Goal: Task Accomplishment & Management: Manage account settings

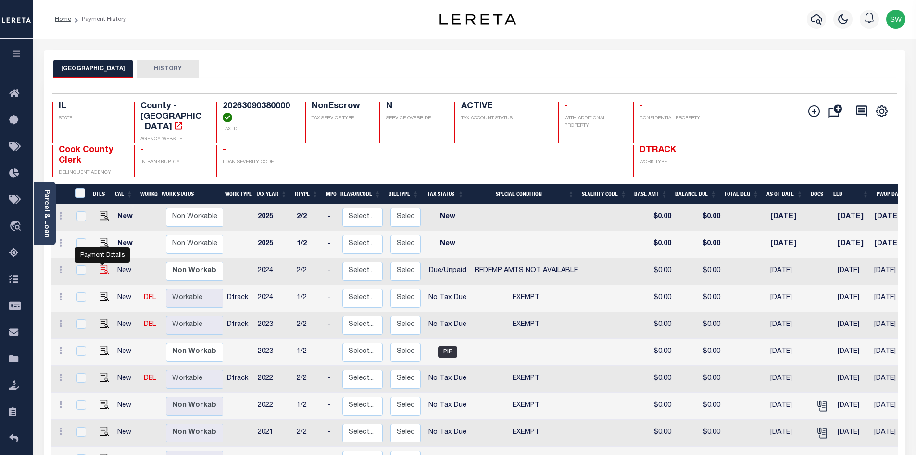
click at [104, 265] on img "" at bounding box center [105, 270] width 10 height 10
checkbox input "true"
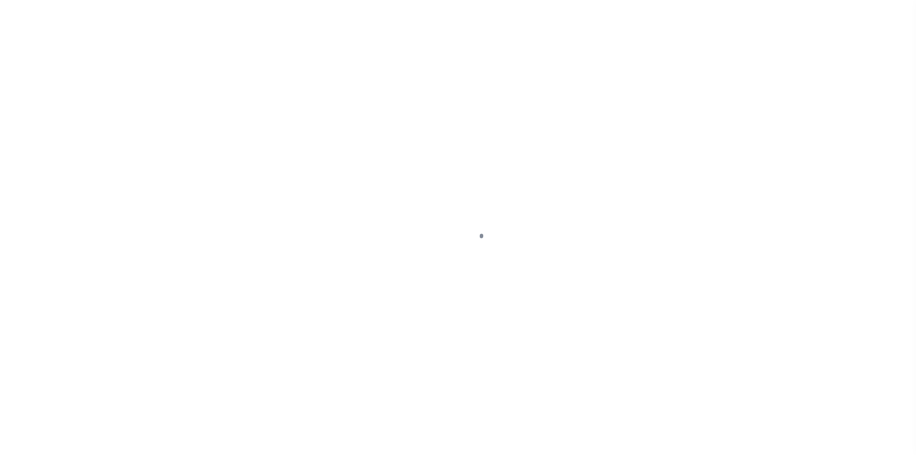
select select "DUE"
select select "24"
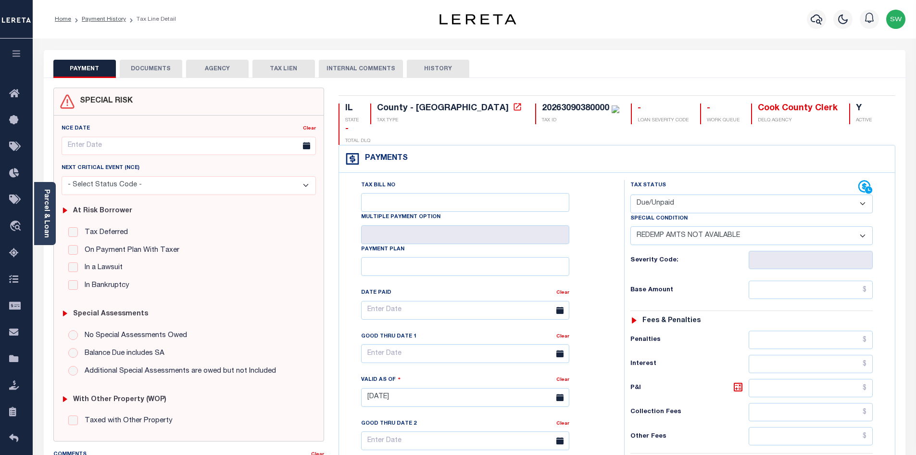
click at [861, 194] on select "- Select Status Code - Open Due/Unpaid Paid Incomplete No Tax Due Internal Refu…" at bounding box center [752, 203] width 242 height 19
select select "NTX"
click at [631, 194] on select "- Select Status Code - Open Due/Unpaid Paid Incomplete No Tax Due Internal Refu…" at bounding box center [752, 203] width 242 height 19
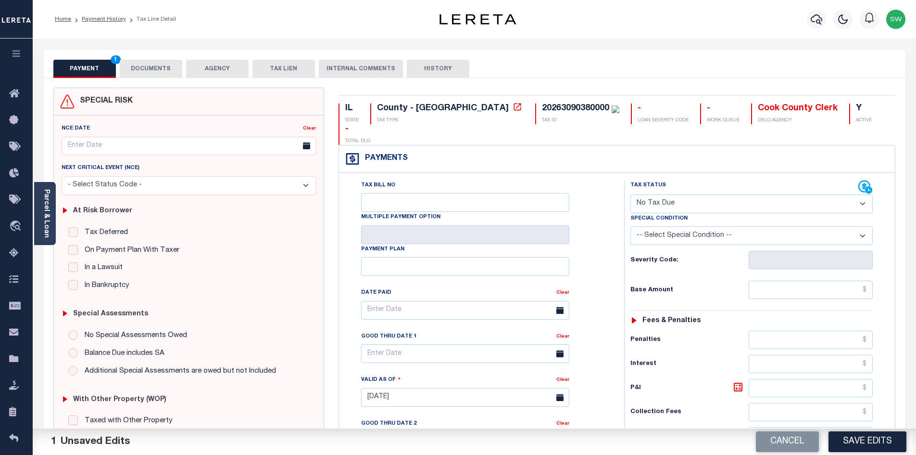
click at [862, 226] on select "-- Select Special Condition -- 3RD PARTY TAX LIEN AGENCY TAX LIEN (A.K.A Inside…" at bounding box center [752, 235] width 242 height 19
select select "5"
click at [631, 226] on select "-- Select Special Condition -- 3RD PARTY TAX LIEN AGENCY TAX LIEN (A.K.A Inside…" at bounding box center [752, 235] width 242 height 19
click at [621, 272] on div "Tax Status Status" at bounding box center [755, 392] width 276 height 425
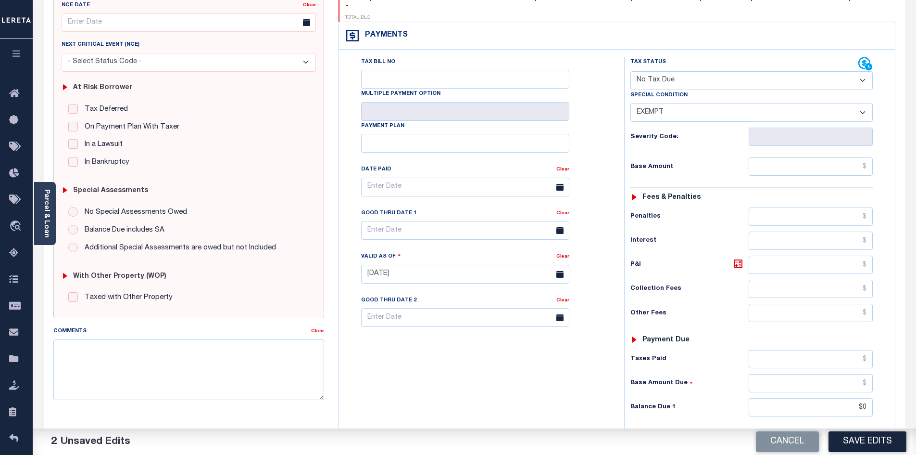
scroll to position [135, 0]
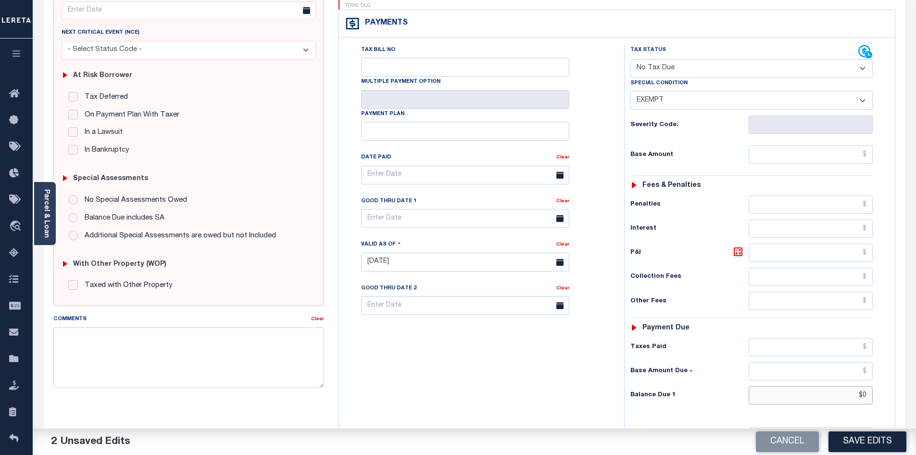
click at [822, 386] on input "$0" at bounding box center [811, 395] width 125 height 18
type input "$00.00"
click at [575, 363] on div "Tax Bill No Multiple Payment Option Payment Plan Clear" at bounding box center [480, 257] width 276 height 425
click at [858, 433] on button "Save Edits" at bounding box center [868, 441] width 78 height 21
checkbox input "false"
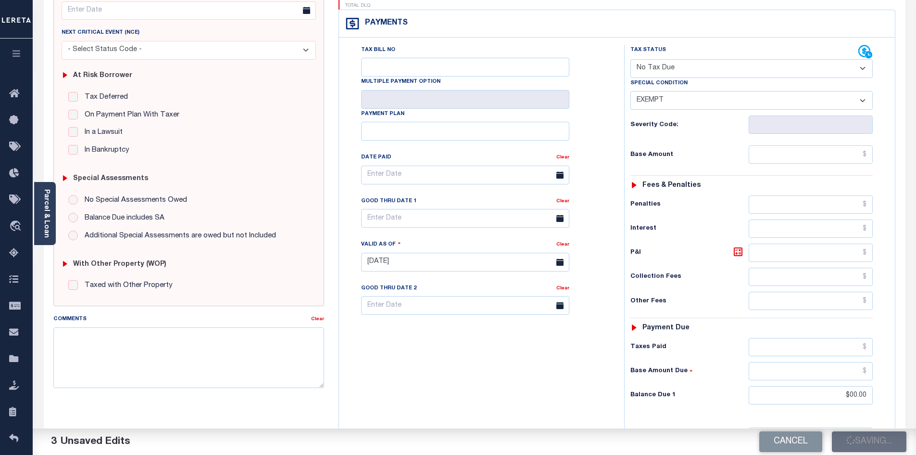
type input "$0"
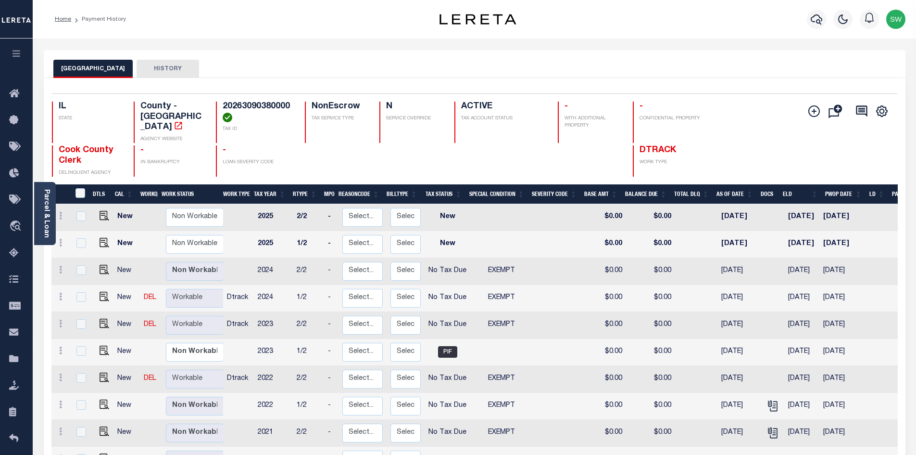
click at [548, 79] on div "Selected 18 Results 1 Items per page 25 50 100 IL STATE TAX ID N" at bounding box center [475, 418] width 862 height 680
click at [811, 24] on icon "button" at bounding box center [817, 19] width 12 height 12
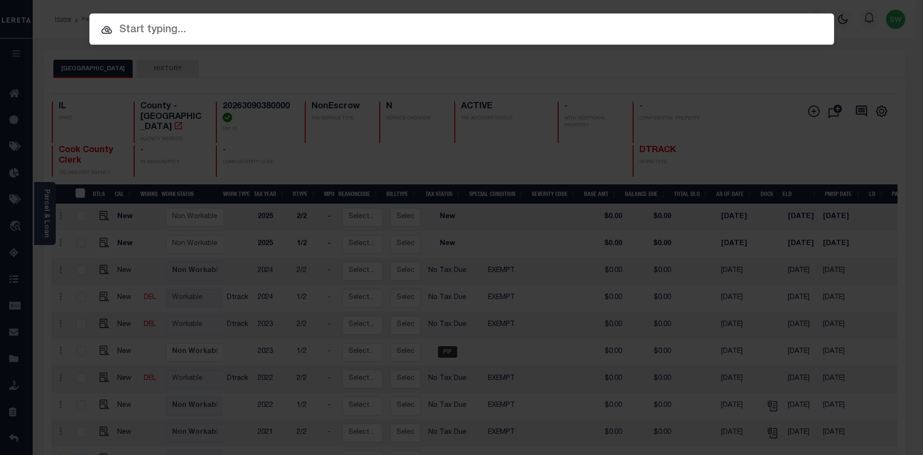
click at [144, 36] on input "text" at bounding box center [461, 30] width 745 height 17
paste input "20470"
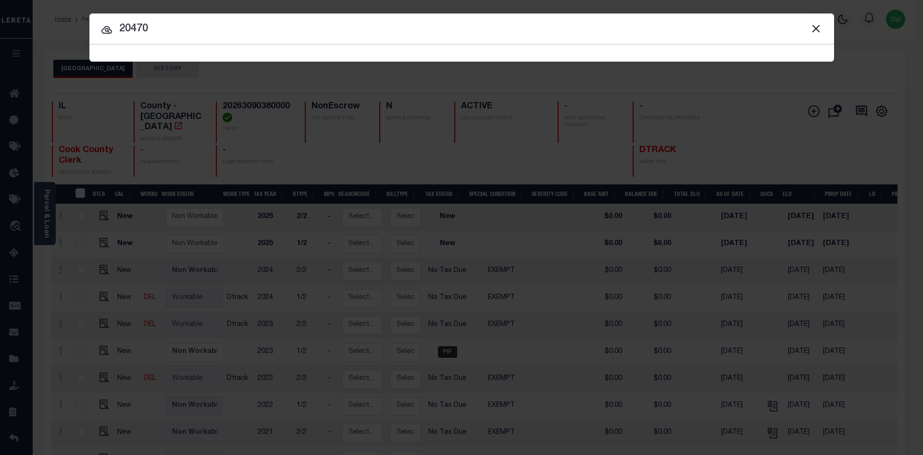
type input "20470"
click at [106, 31] on icon at bounding box center [106, 30] width 11 height 8
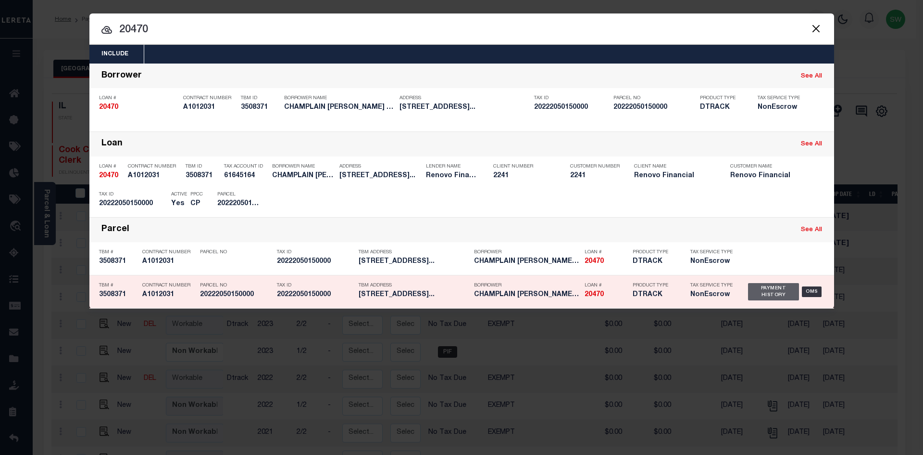
click at [762, 290] on div "Payment History" at bounding box center [773, 291] width 51 height 17
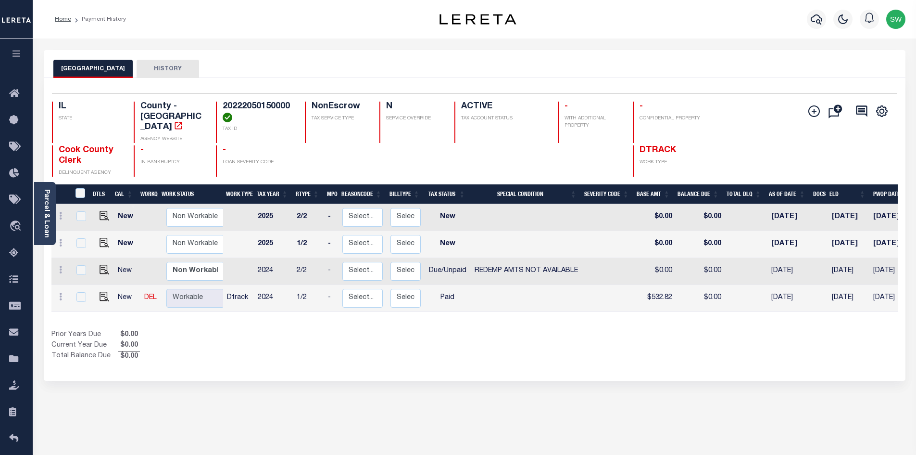
click at [526, 354] on div "Selected 4 Results 1 Items per page 25 50 100 IL STATE TAX ID N" at bounding box center [475, 229] width 862 height 303
click at [282, 333] on div "Prior Years Due $0.00 Current Year Due $0.00 Total Balance Due $0.00" at bounding box center [262, 345] width 423 height 32
click at [823, 16] on button "button" at bounding box center [816, 19] width 19 height 19
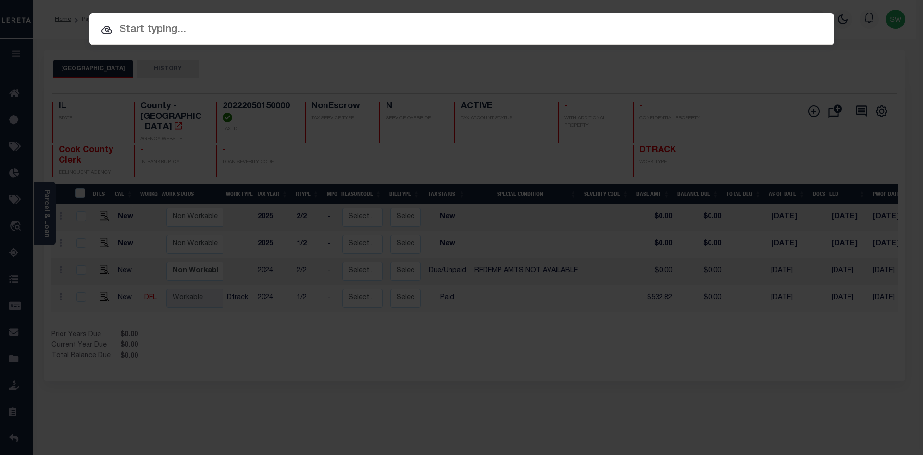
click at [140, 29] on input "text" at bounding box center [461, 30] width 745 height 17
paste input "11473285"
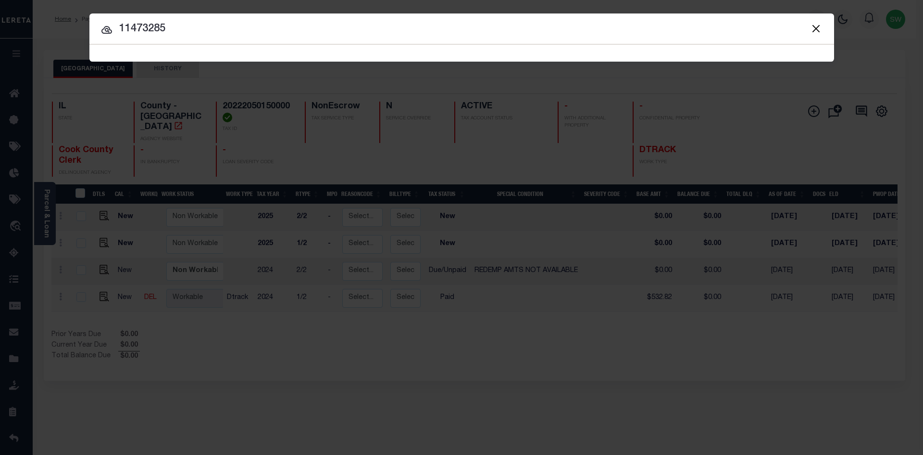
type input "11473285"
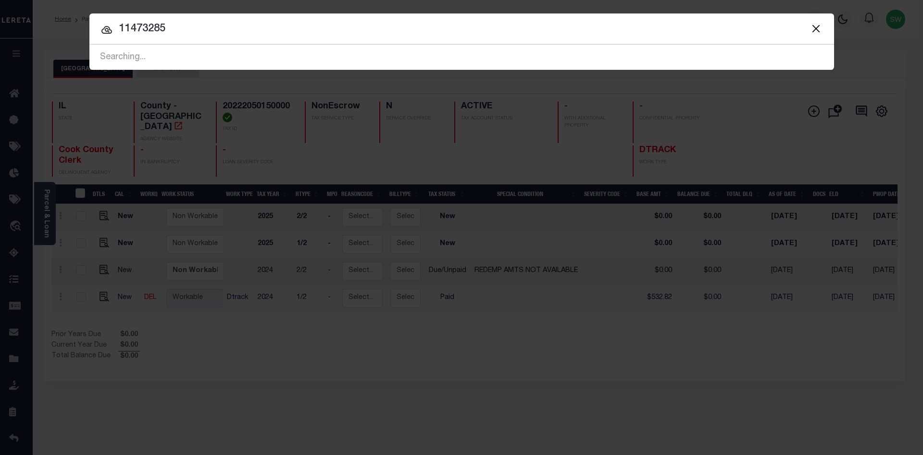
click at [110, 28] on icon at bounding box center [107, 30] width 12 height 12
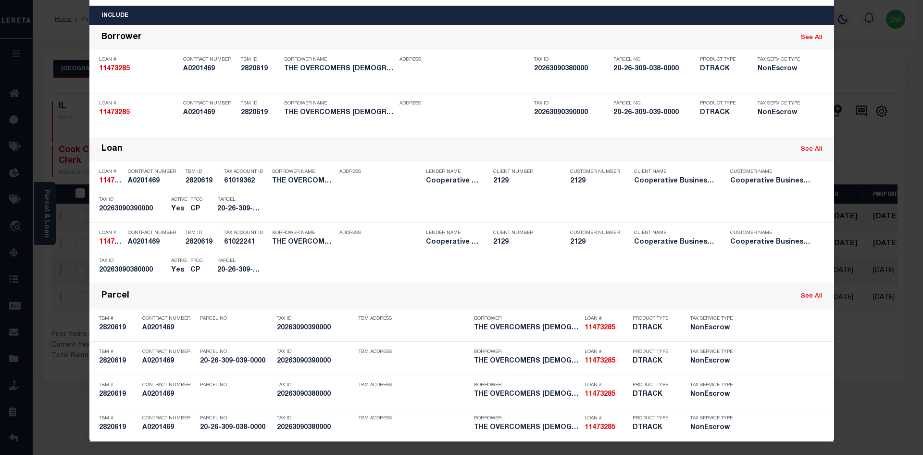
scroll to position [40, 0]
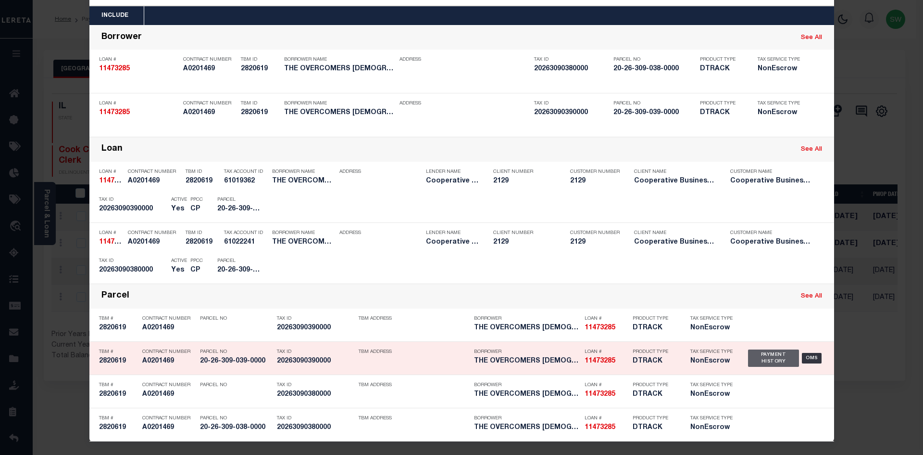
click at [761, 357] on div "Payment History" at bounding box center [773, 357] width 51 height 17
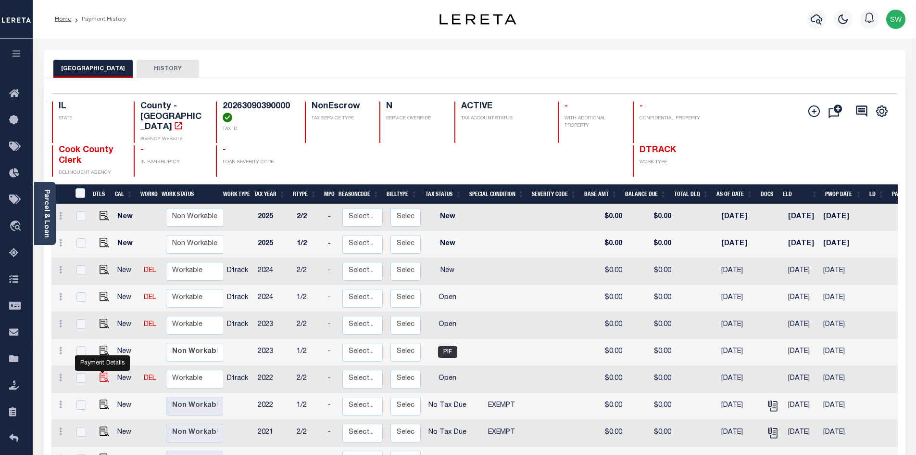
click at [103, 372] on img "" at bounding box center [105, 377] width 10 height 10
checkbox input "true"
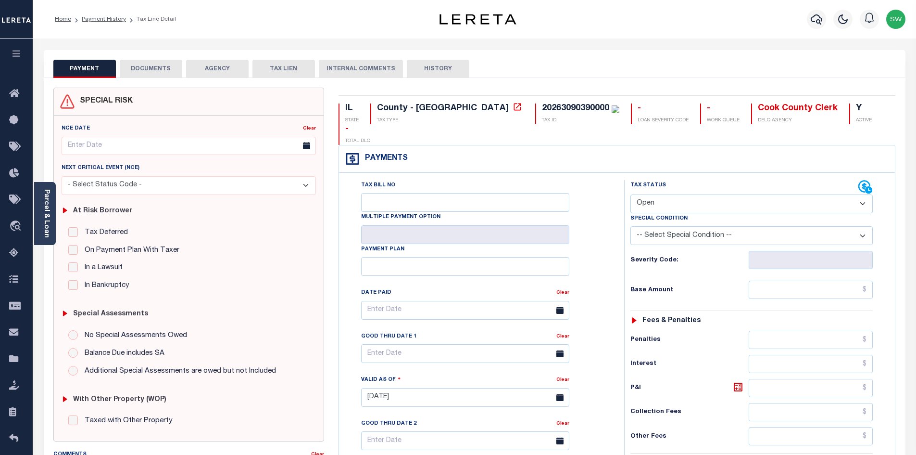
click at [865, 194] on select "- Select Status Code - Open Due/Unpaid Paid Incomplete No Tax Due Internal Refu…" at bounding box center [752, 203] width 242 height 19
select select "NTX"
click at [631, 194] on select "- Select Status Code - Open Due/Unpaid Paid Incomplete No Tax Due Internal Refu…" at bounding box center [752, 203] width 242 height 19
type input "[DATE]"
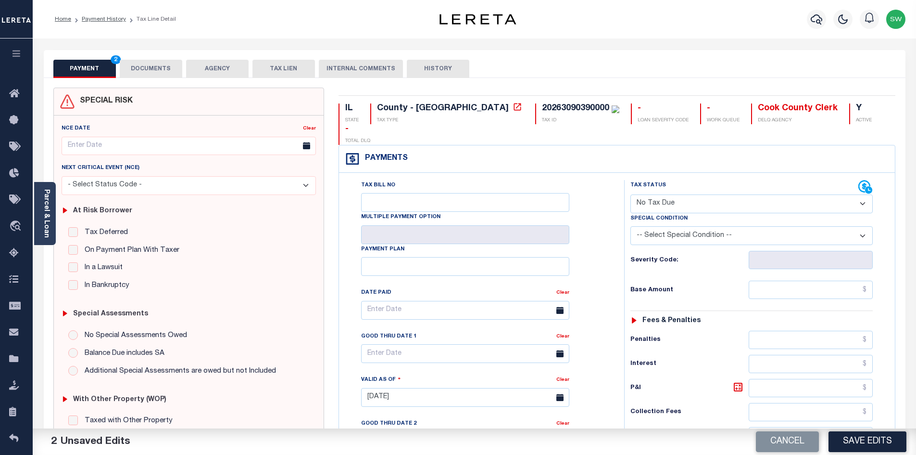
click at [860, 226] on select "-- Select Special Condition -- 3RD PARTY TAX LIEN AGENCY TAX LIEN (A.K.A Inside…" at bounding box center [752, 235] width 242 height 19
select select "5"
click at [631, 226] on select "-- Select Special Condition -- 3RD PARTY TAX LIEN AGENCY TAX LIEN (A.K.A Inside…" at bounding box center [752, 235] width 242 height 19
click at [596, 291] on div "Tax Bill No Multiple Payment Option Payment Plan Clear" at bounding box center [479, 315] width 261 height 270
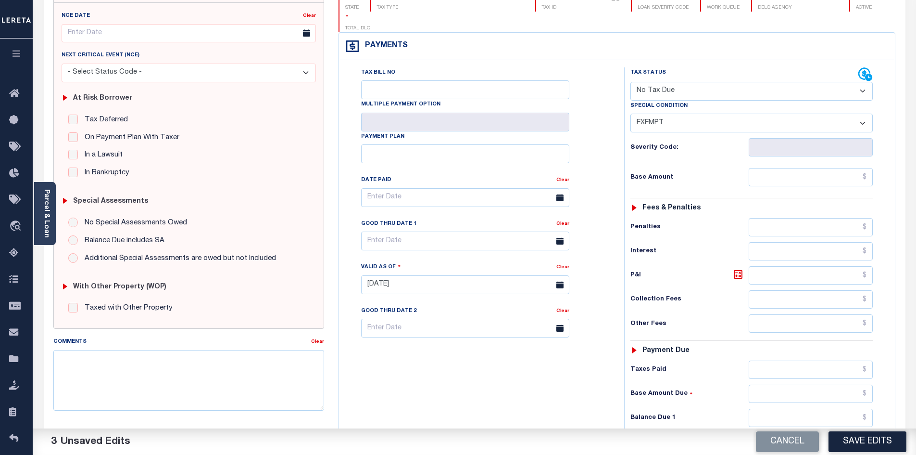
scroll to position [113, 0]
click at [796, 408] on input "text" at bounding box center [811, 417] width 125 height 18
type input "$0.00"
click at [493, 398] on div "Tax Bill No Multiple Payment Option Payment Plan Clear" at bounding box center [480, 279] width 276 height 425
click at [852, 436] on button "Save Edits" at bounding box center [868, 441] width 78 height 21
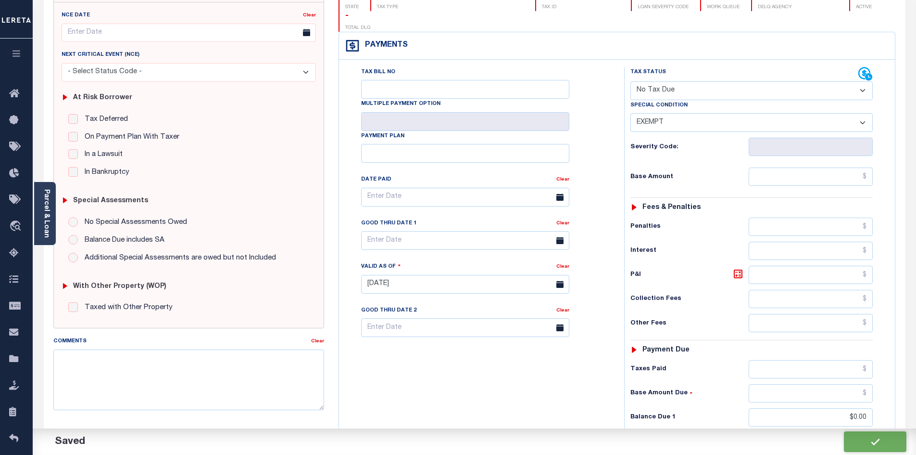
checkbox input "false"
type input "$0"
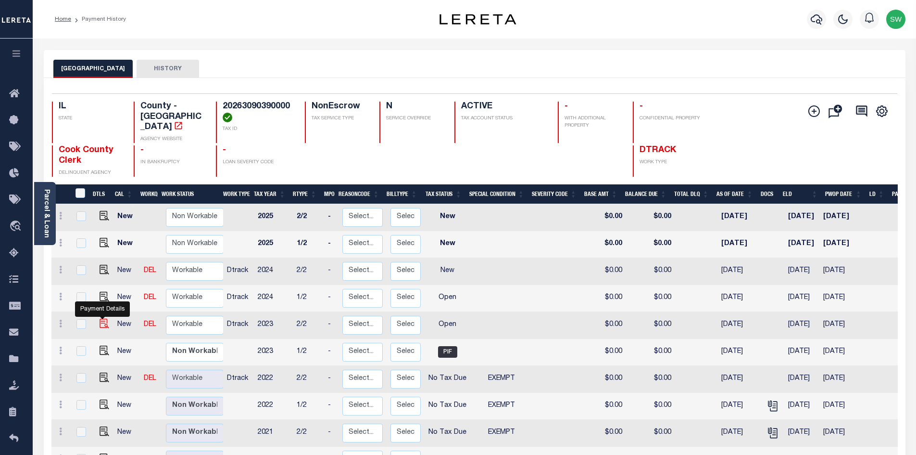
click at [102, 318] on img "" at bounding box center [105, 323] width 10 height 10
checkbox input "true"
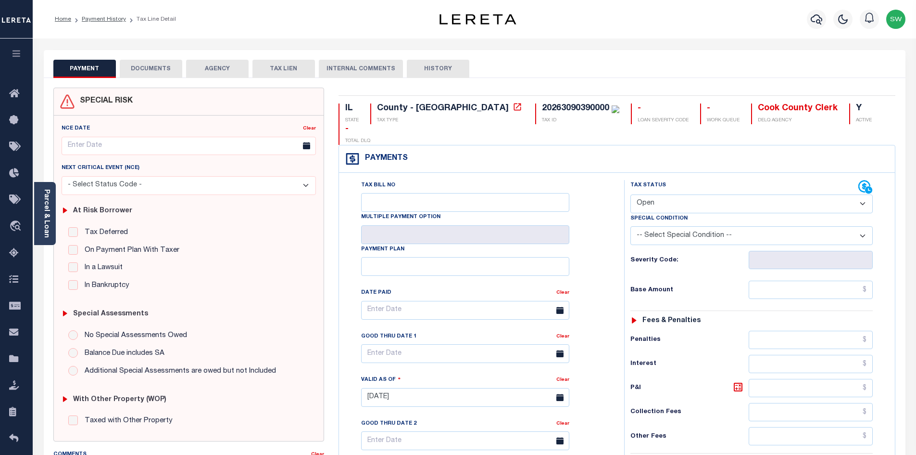
click at [860, 194] on select "- Select Status Code - Open Due/Unpaid Paid Incomplete No Tax Due Internal Refu…" at bounding box center [752, 203] width 242 height 19
select select "NTX"
click at [631, 194] on select "- Select Status Code - Open Due/Unpaid Paid Incomplete No Tax Due Internal Refu…" at bounding box center [752, 203] width 242 height 19
type input "[DATE]"
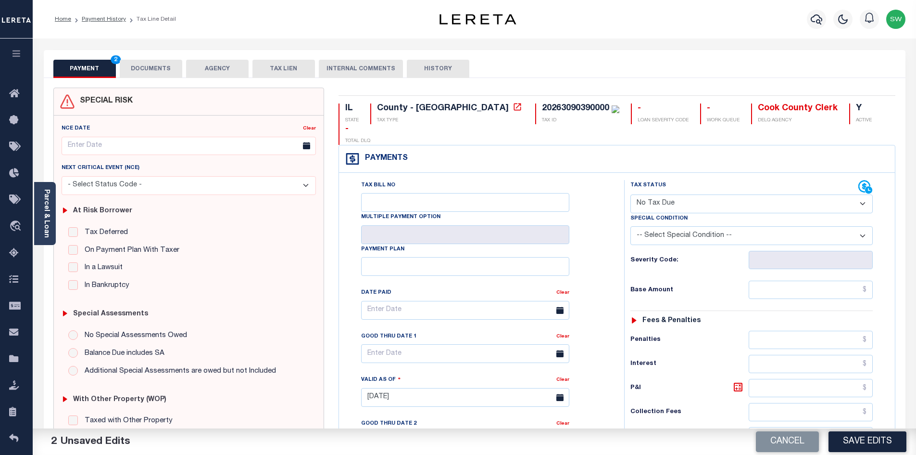
click at [861, 226] on select "-- Select Special Condition -- 3RD PARTY TAX LIEN AGENCY TAX LIEN (A.K.A Inside…" at bounding box center [752, 235] width 242 height 19
select select "5"
click at [631, 226] on select "-- Select Special Condition -- 3RD PARTY TAX LIEN AGENCY TAX LIEN (A.K.A Inside…" at bounding box center [752, 235] width 242 height 19
click at [597, 303] on div "Tax Bill No Multiple Payment Option Payment Plan Clear" at bounding box center [479, 315] width 261 height 270
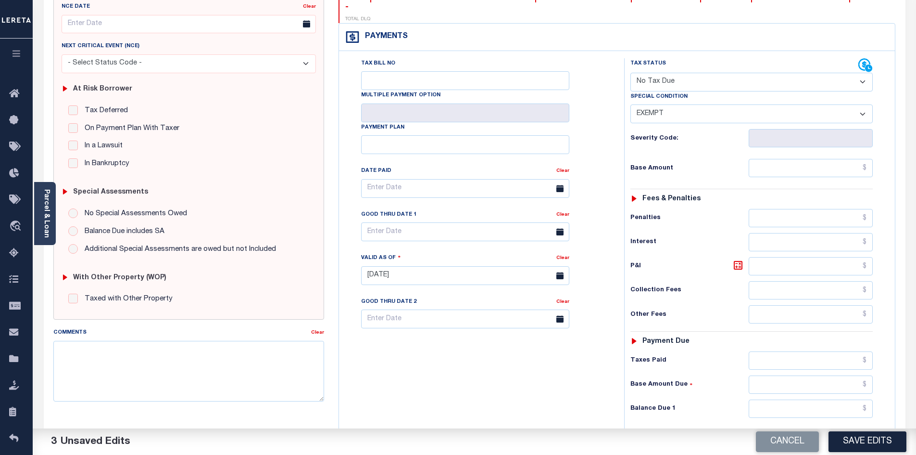
scroll to position [132, 0]
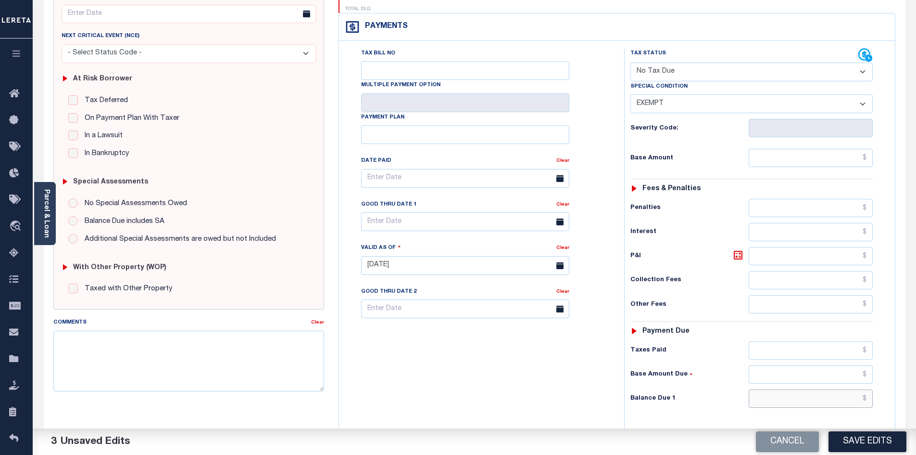
click at [792, 389] on input "text" at bounding box center [811, 398] width 125 height 18
type input "$0.00"
click at [597, 375] on div "Tax Bill No Multiple Payment Option Payment Plan Clear" at bounding box center [480, 260] width 276 height 425
click at [860, 443] on button "Save Edits" at bounding box center [868, 441] width 78 height 21
checkbox input "false"
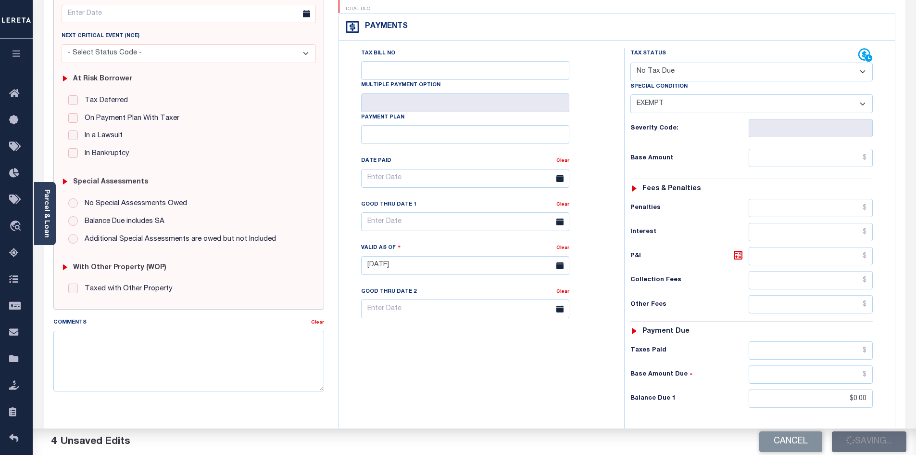
type input "$0"
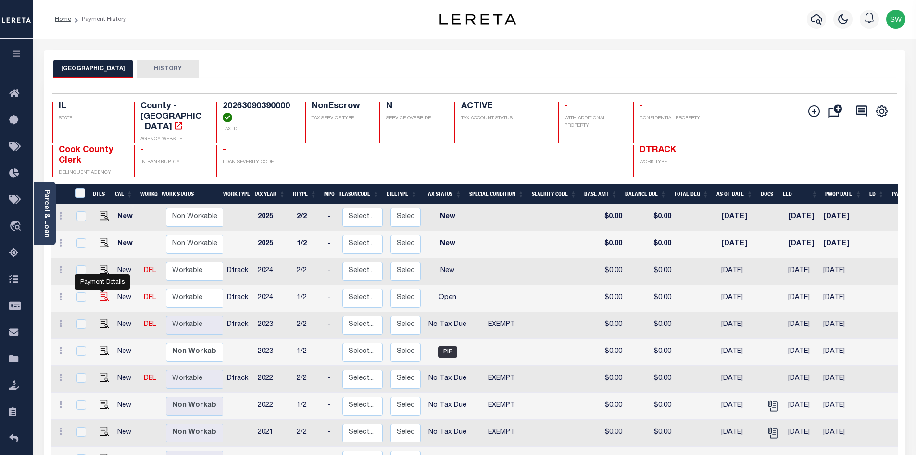
click at [100, 291] on img "" at bounding box center [105, 296] width 10 height 10
checkbox input "true"
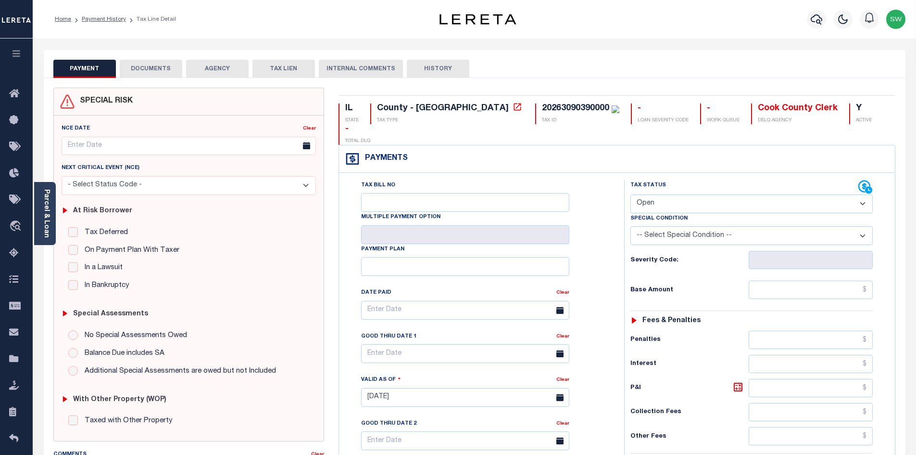
click at [863, 194] on select "- Select Status Code - Open Due/Unpaid Paid Incomplete No Tax Due Internal Refu…" at bounding box center [752, 203] width 242 height 19
select select "NTX"
click at [631, 194] on select "- Select Status Code - Open Due/Unpaid Paid Incomplete No Tax Due Internal Refu…" at bounding box center [752, 203] width 242 height 19
type input "10/10/2025"
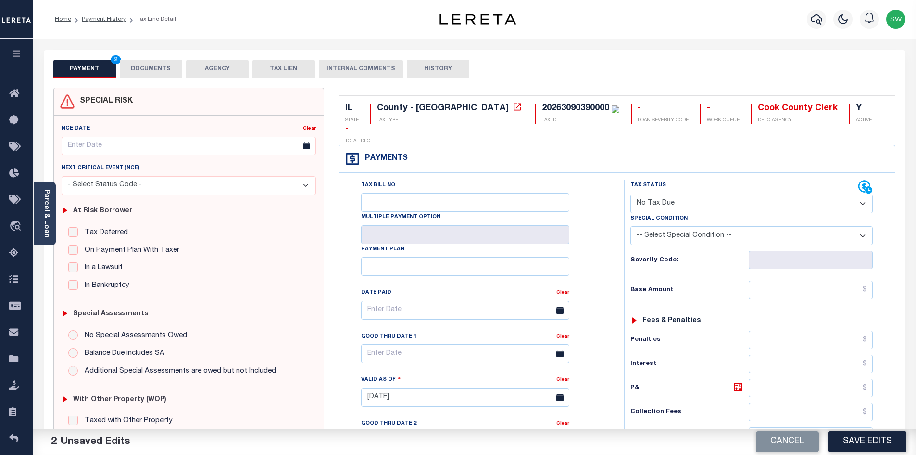
click at [860, 226] on select "-- Select Special Condition -- 3RD PARTY TAX LIEN AGENCY TAX LIEN (A.K.A Inside…" at bounding box center [752, 235] width 242 height 19
select select "5"
click at [631, 226] on select "-- Select Special Condition -- 3RD PARTY TAX LIEN AGENCY TAX LIEN (A.K.A Inside…" at bounding box center [752, 235] width 242 height 19
click at [622, 261] on div "Tax Status Status" at bounding box center [755, 392] width 276 height 425
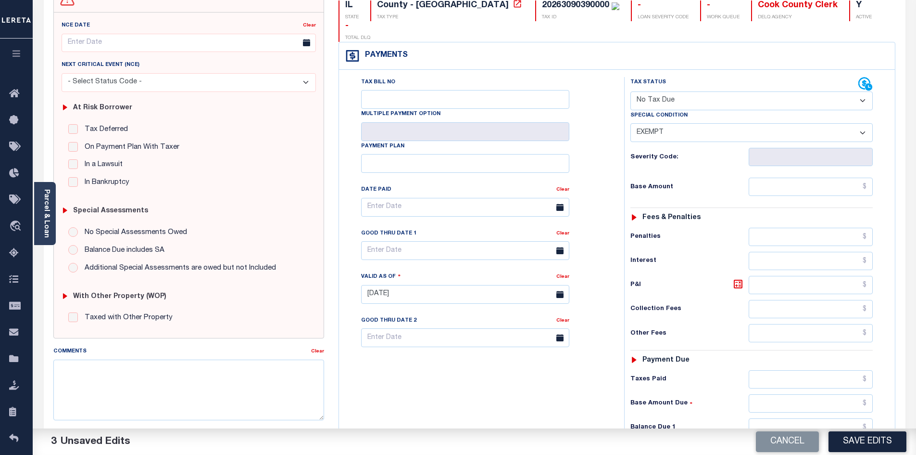
scroll to position [104, 0]
click at [817, 417] on input "text" at bounding box center [811, 426] width 125 height 18
type input "$0.00"
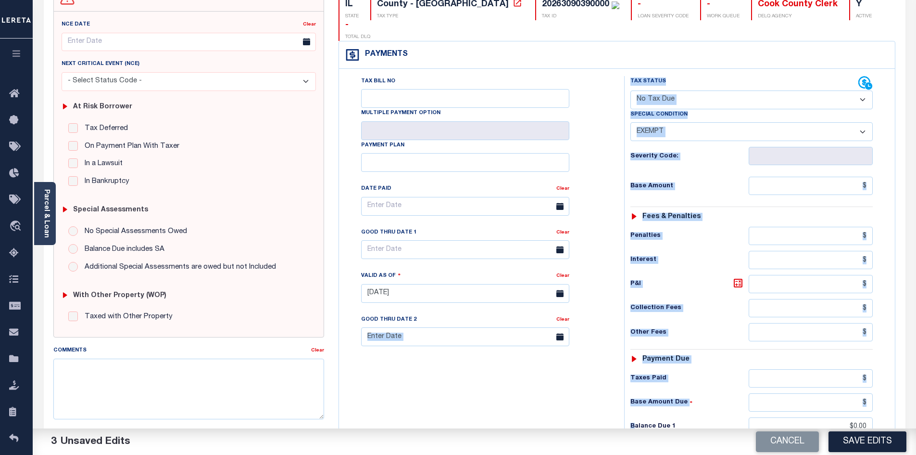
drag, startPoint x: 612, startPoint y: 397, endPoint x: 587, endPoint y: 397, distance: 25.0
click at [595, 397] on div "Tax Bill No Multiple Payment Option Payment Plan Clear Clear Valid as Of" at bounding box center [617, 288] width 551 height 425
click at [510, 396] on div "Tax Bill No Multiple Payment Option Payment Plan Clear" at bounding box center [480, 288] width 276 height 425
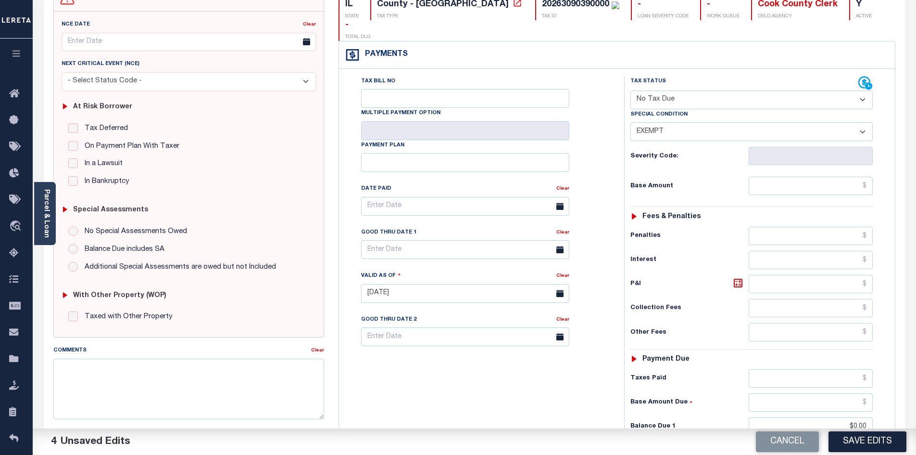
click at [510, 396] on div "Tax Bill No Multiple Payment Option Payment Plan Clear" at bounding box center [480, 288] width 276 height 425
click at [304, 241] on div "No Special Assessments Owed Balance Due includes SA Additional Special Assessme…" at bounding box center [189, 249] width 255 height 47
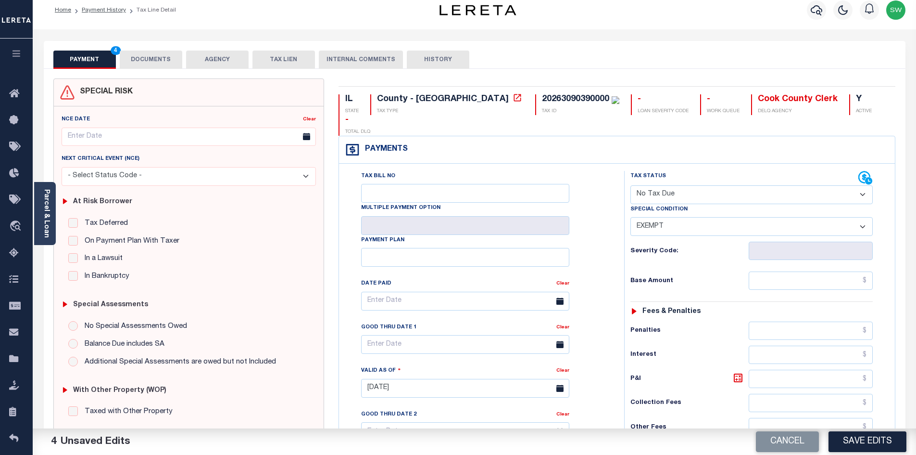
scroll to position [0, 0]
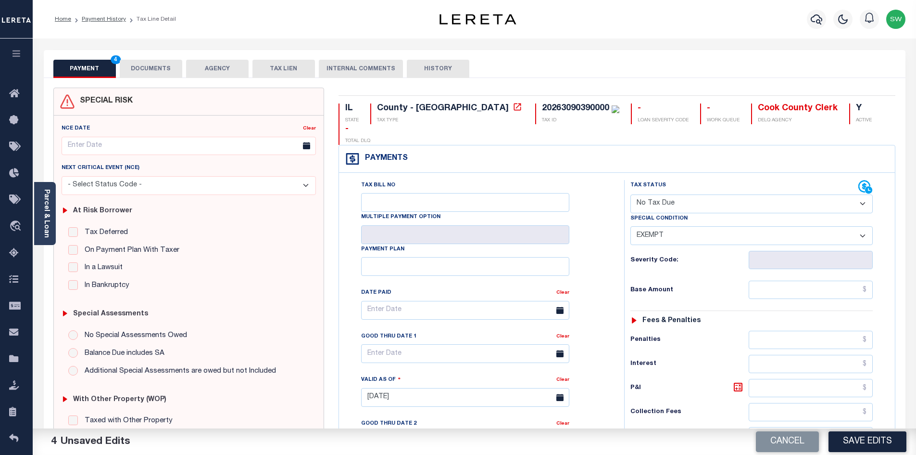
click at [143, 77] on button "DOCUMENTS" at bounding box center [151, 69] width 63 height 18
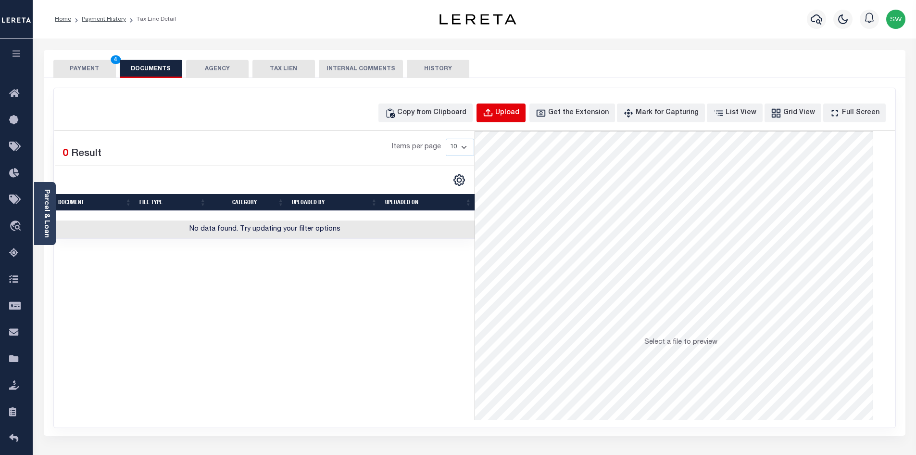
click at [519, 110] on div "Upload" at bounding box center [507, 113] width 24 height 11
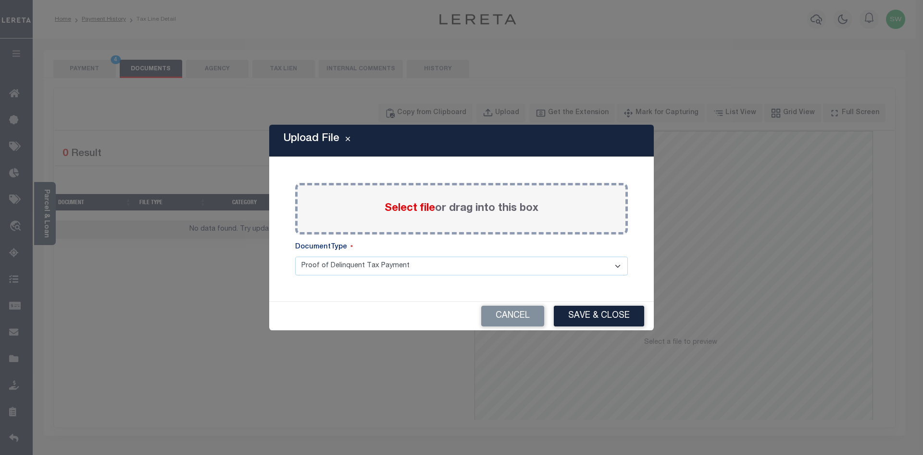
click at [389, 210] on span "Select file" at bounding box center [410, 208] width 51 height 11
click at [0, 0] on input "Select file or drag into this box" at bounding box center [0, 0] width 0 height 0
click at [527, 315] on button "Cancel" at bounding box center [512, 315] width 63 height 21
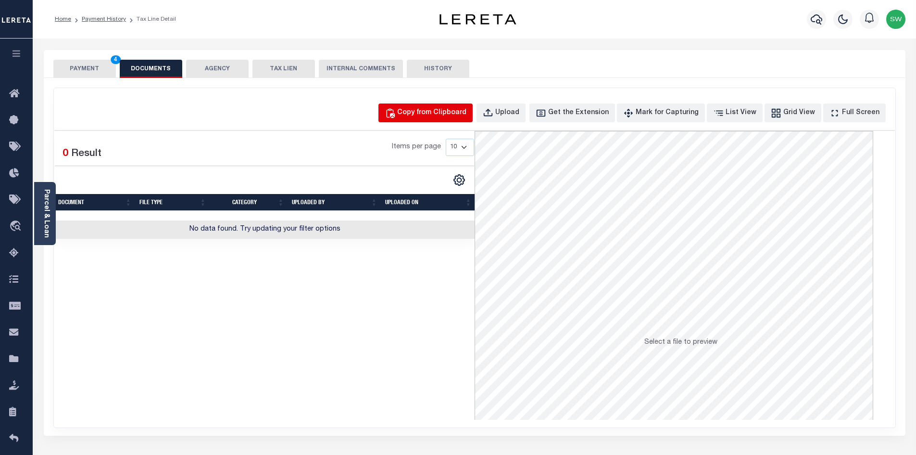
click at [439, 111] on div "Copy from Clipboard" at bounding box center [431, 113] width 69 height 11
select select "POP"
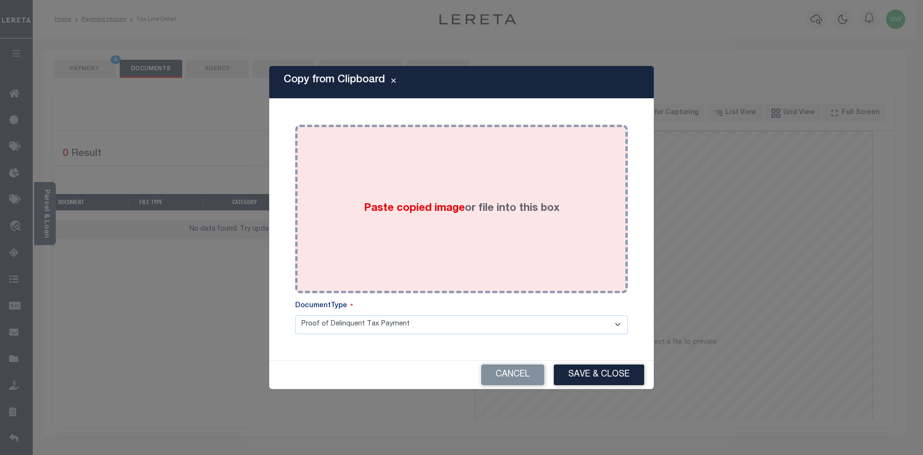
click at [398, 230] on div "Paste copied image or file into this box" at bounding box center [462, 209] width 318 height 154
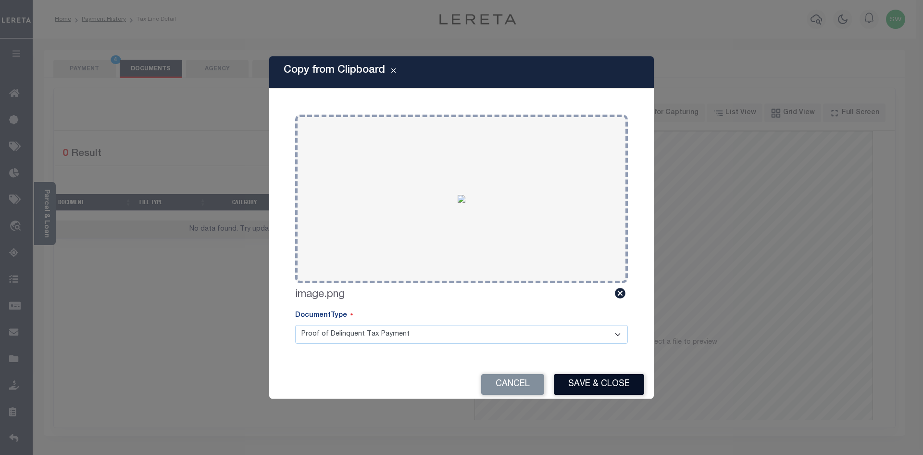
click at [606, 380] on button "Save & Close" at bounding box center [599, 384] width 90 height 21
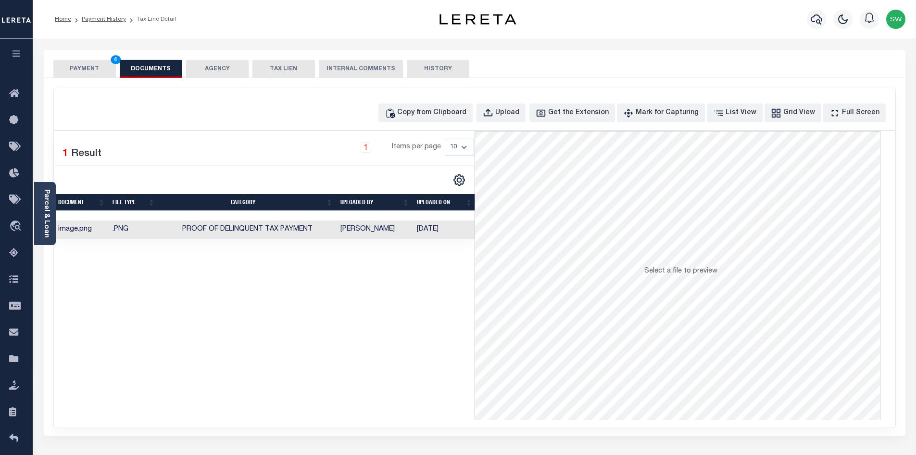
click at [472, 298] on div "Selected 1 Result 1 Items per page 10 25 50 100" at bounding box center [264, 275] width 420 height 289
click at [87, 71] on button "PAYMENT 4" at bounding box center [84, 69] width 63 height 18
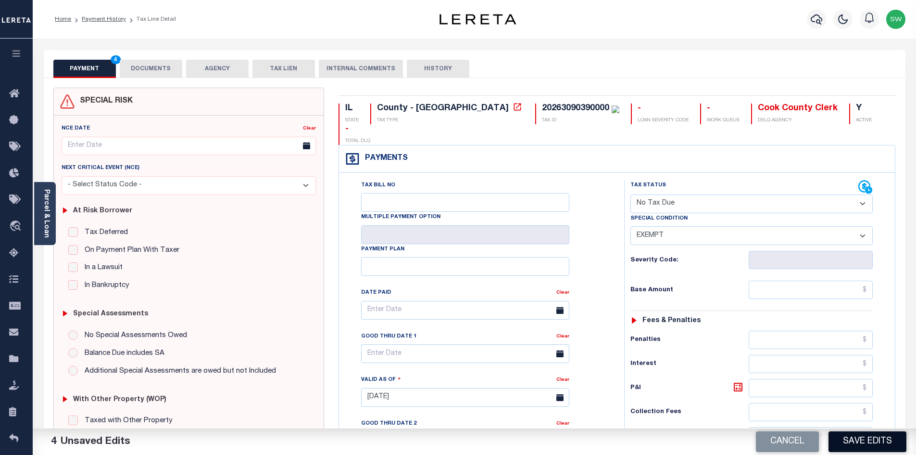
click at [855, 443] on button "Save Edits" at bounding box center [868, 441] width 78 height 21
checkbox input "false"
type input "$0"
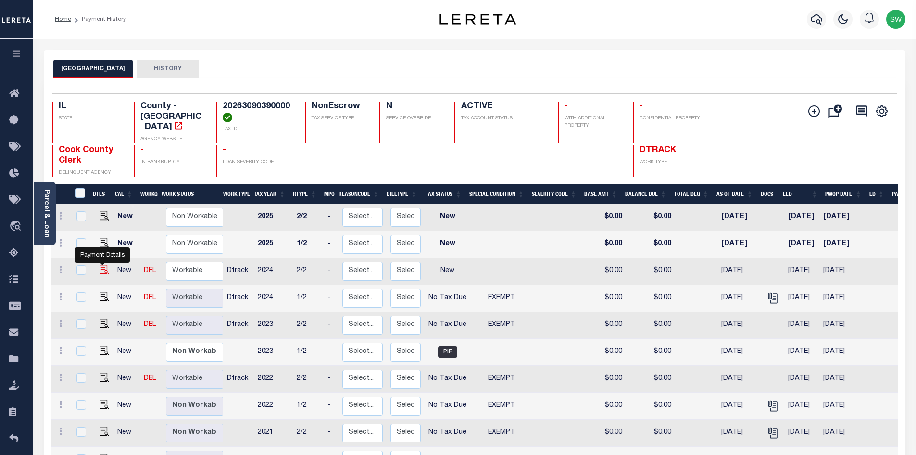
click at [104, 265] on img "" at bounding box center [105, 270] width 10 height 10
checkbox input "true"
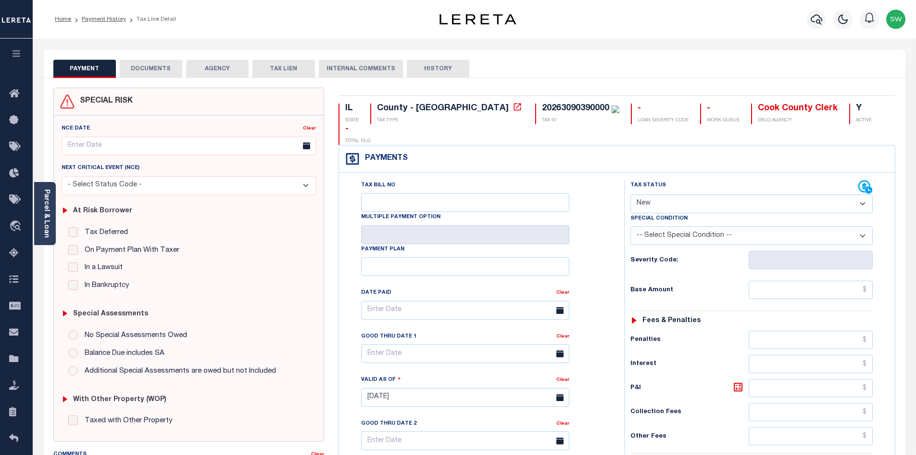
click at [862, 194] on select "- Select Status Code - Open Due/Unpaid Paid Incomplete No Tax Due Internal Refu…" at bounding box center [752, 203] width 242 height 19
select select "NTX"
click at [631, 194] on select "- Select Status Code - Open Due/Unpaid Paid Incomplete No Tax Due Internal Refu…" at bounding box center [752, 203] width 242 height 19
type input "[DATE]"
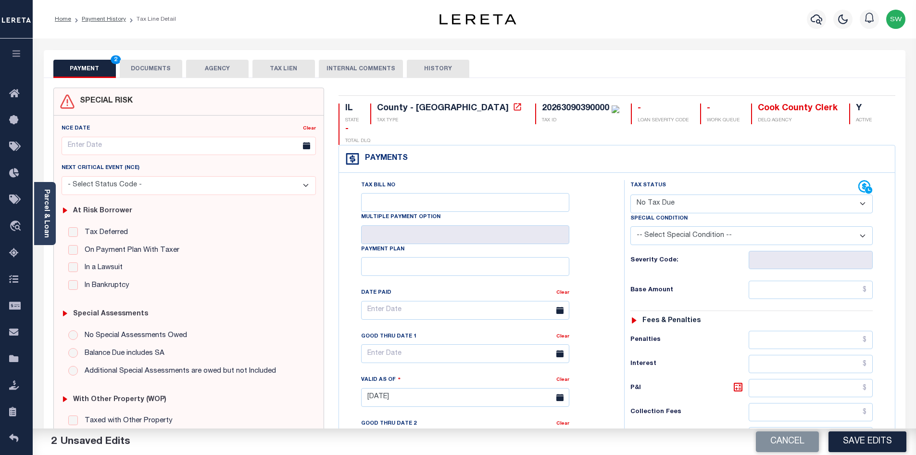
click at [862, 226] on select "-- Select Special Condition -- 3RD PARTY TAX LIEN AGENCY TAX LIEN (A.K.A Inside…" at bounding box center [752, 235] width 242 height 19
click at [806, 226] on select "-- Select Special Condition -- 3RD PARTY TAX LIEN AGENCY TAX LIEN (A.K.A Inside…" at bounding box center [752, 235] width 242 height 19
click at [864, 194] on select "- Select Status Code - Open Due/Unpaid Paid Incomplete No Tax Due Internal Refu…" at bounding box center [752, 203] width 242 height 19
select select "DUE"
click at [631, 194] on select "- Select Status Code - Open Due/Unpaid Paid Incomplete No Tax Due Internal Refu…" at bounding box center [752, 203] width 242 height 19
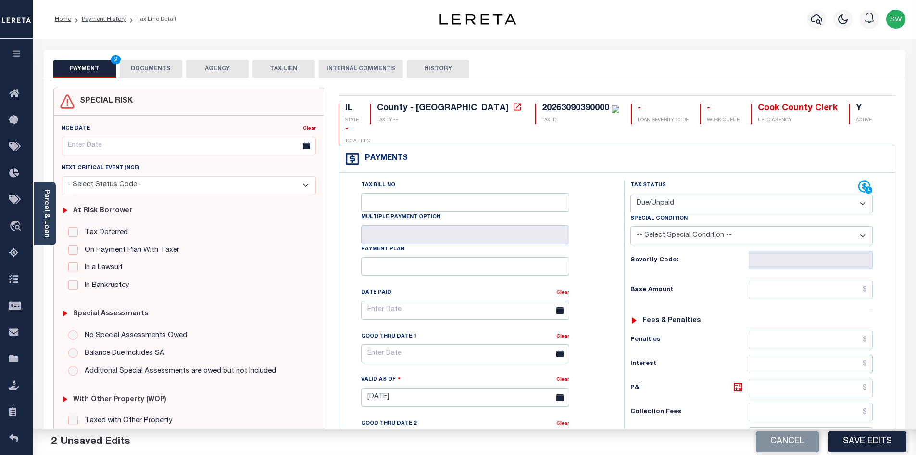
click at [863, 226] on select "-- Select Special Condition -- 3RD PARTY TAX LIEN AGENCY TAX LIEN (A.K.A Inside…" at bounding box center [752, 235] width 242 height 19
select select "24"
click at [631, 226] on select "-- Select Special Condition -- 3RD PARTY TAX LIEN AGENCY TAX LIEN (A.K.A Inside…" at bounding box center [752, 235] width 242 height 19
click at [591, 232] on div "Tax Bill No Multiple Payment Option Payment Plan Clear" at bounding box center [479, 315] width 261 height 270
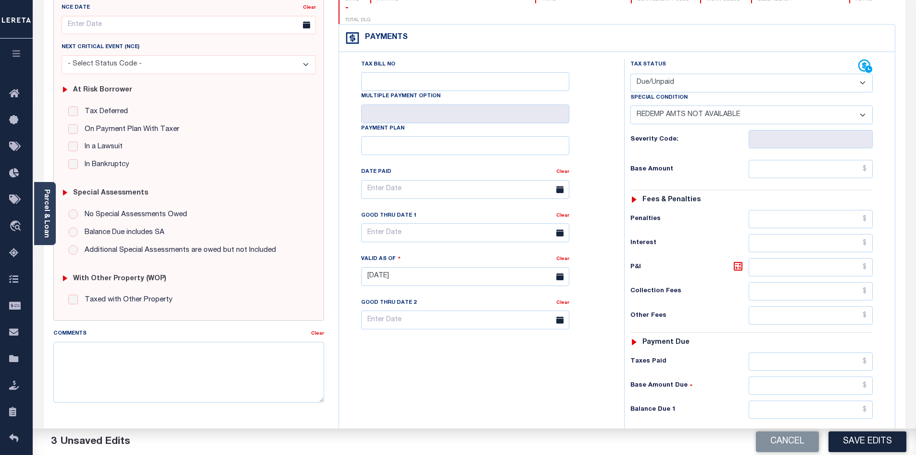
scroll to position [128, 0]
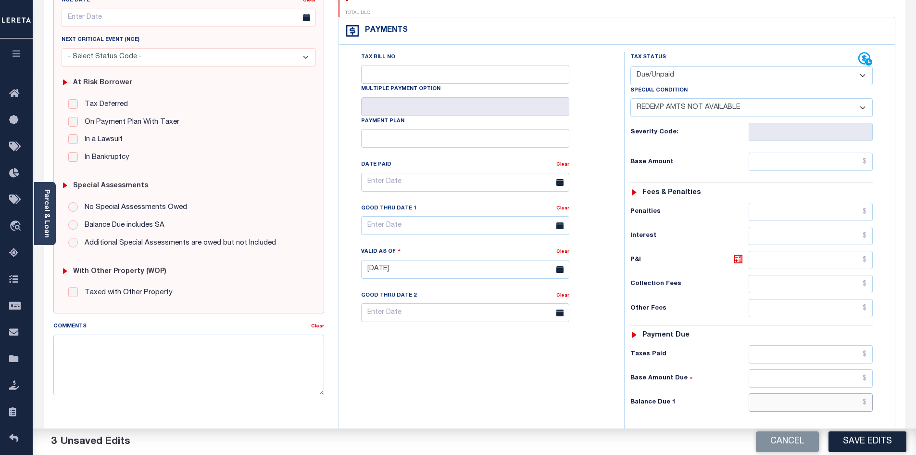
click at [807, 393] on input "text" at bounding box center [811, 402] width 125 height 18
type input "$0.00"
click at [550, 392] on div "Tax Bill No Multiple Payment Option Payment Plan Clear" at bounding box center [480, 264] width 276 height 425
click at [871, 440] on button "Save Edits" at bounding box center [868, 441] width 78 height 21
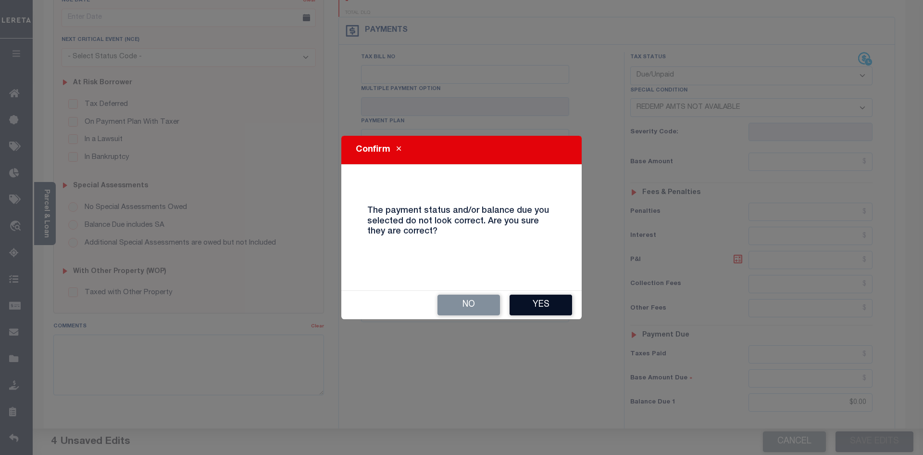
click at [540, 308] on button "Yes" at bounding box center [541, 304] width 63 height 21
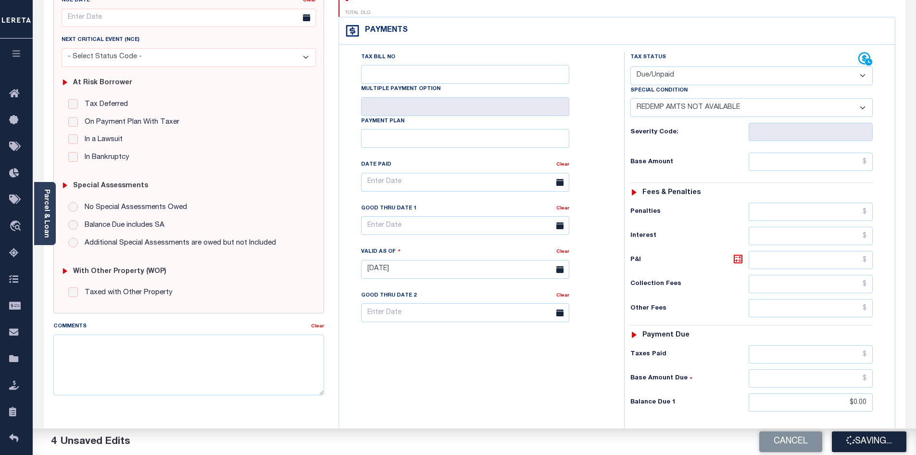
checkbox input "false"
type input "$0"
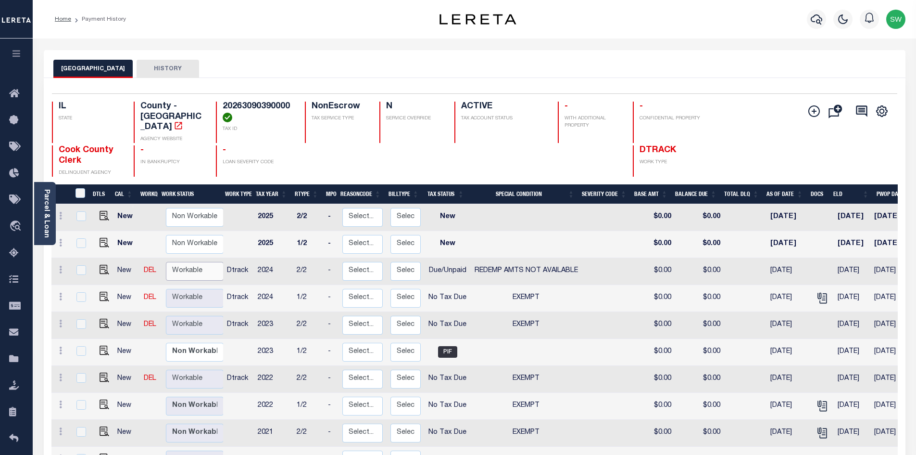
click at [207, 263] on select "Non Workable Workable" at bounding box center [195, 271] width 58 height 19
checkbox input "true"
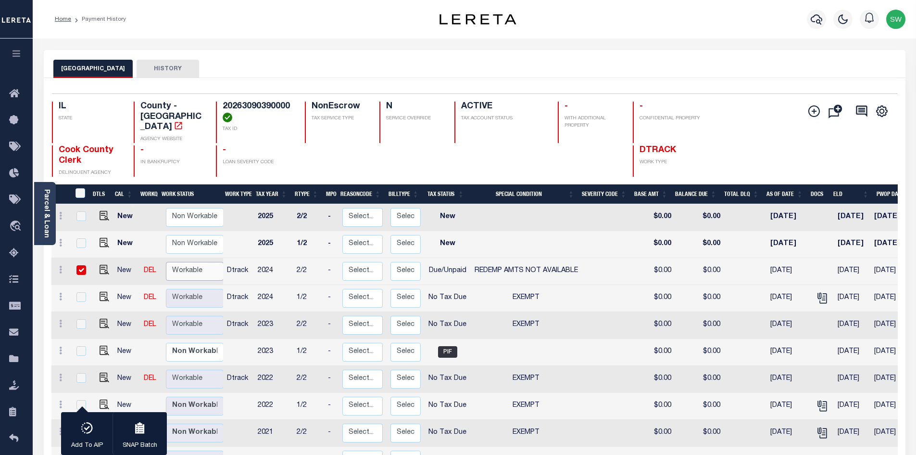
select select "true"
click at [166, 262] on select "Non Workable Workable" at bounding box center [195, 271] width 58 height 19
checkbox input "false"
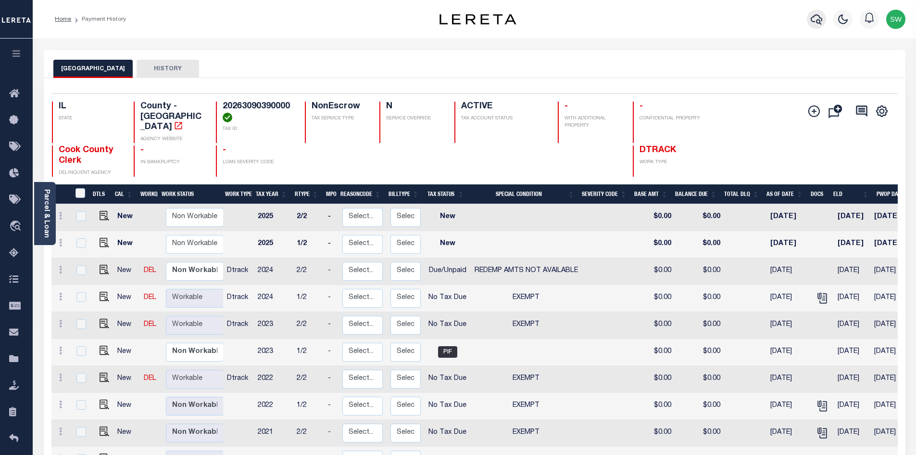
click at [813, 26] on button "button" at bounding box center [816, 19] width 19 height 19
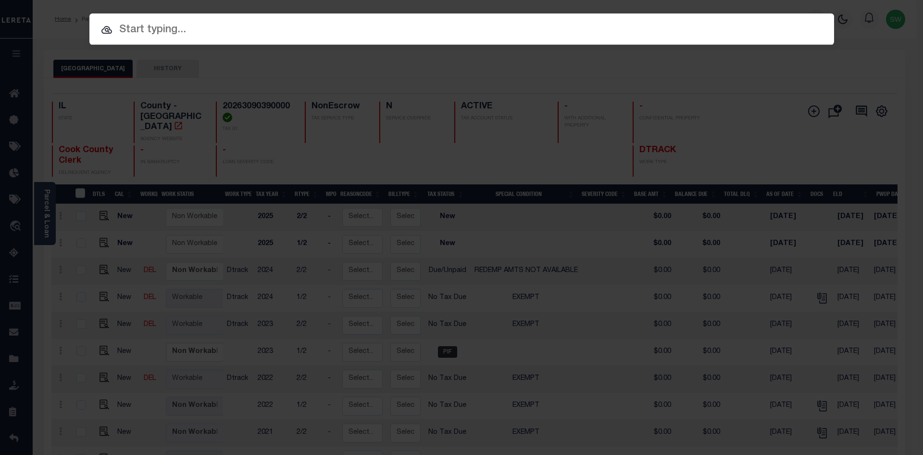
click at [171, 36] on input "text" at bounding box center [461, 30] width 745 height 17
paste input "20086"
type input "20086"
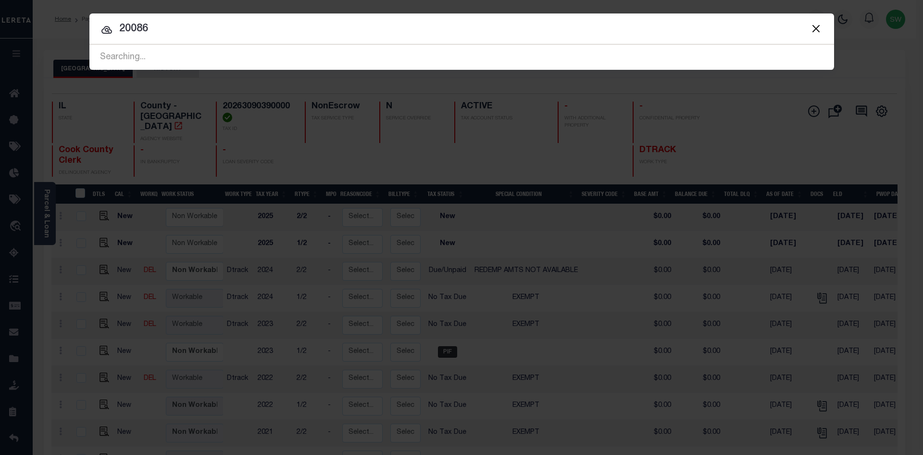
click at [99, 30] on input "20086" at bounding box center [461, 29] width 745 height 17
click at [104, 30] on icon at bounding box center [107, 30] width 12 height 12
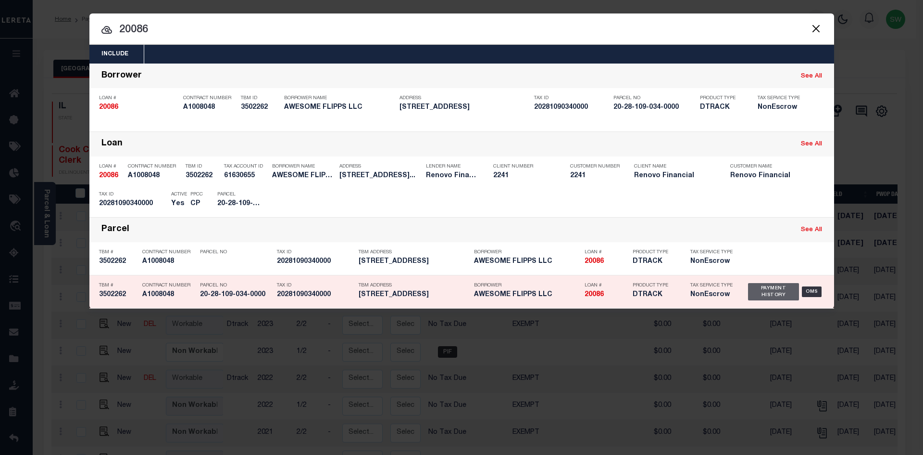
click at [772, 291] on div "Payment History" at bounding box center [773, 291] width 51 height 17
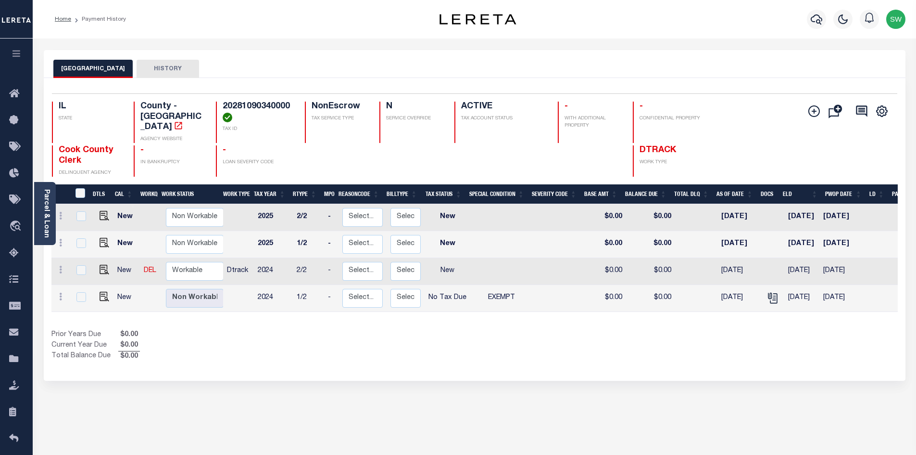
click at [516, 342] on div "Show Tax Lines before Bill Release Date Prior Years Due $0.00 Current Year Due …" at bounding box center [474, 345] width 847 height 32
drag, startPoint x: 599, startPoint y: 341, endPoint x: 593, endPoint y: 338, distance: 7.1
click at [599, 341] on div "Show Tax Lines before Bill Release Date Prior Years Due $0.00 Current Year Due …" at bounding box center [474, 345] width 847 height 32
click at [103, 265] on img "" at bounding box center [105, 270] width 10 height 10
checkbox input "true"
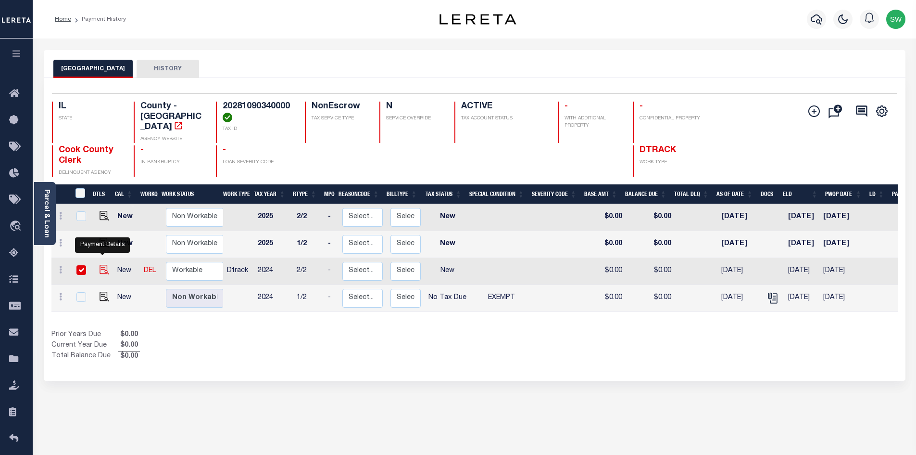
checkbox input "true"
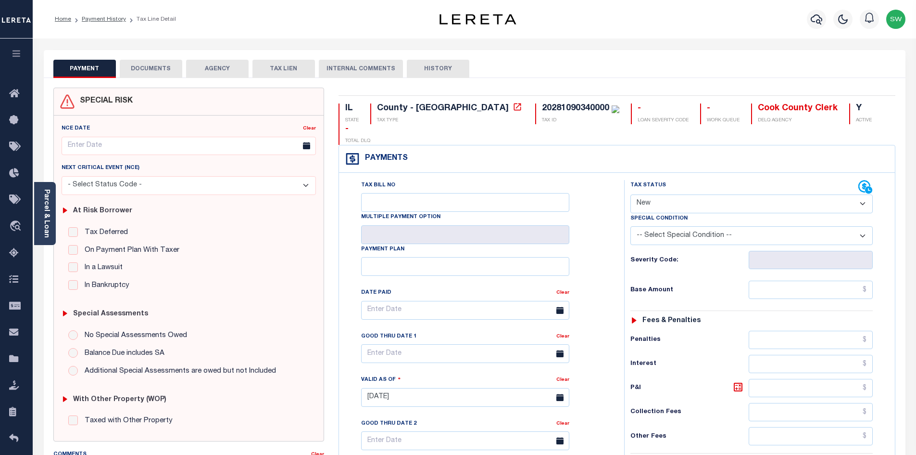
click at [865, 194] on select "- Select Status Code - Open Due/Unpaid Paid Incomplete No Tax Due Internal Refu…" at bounding box center [752, 203] width 242 height 19
select select "DUE"
click at [631, 194] on select "- Select Status Code - Open Due/Unpaid Paid Incomplete No Tax Due Internal Refu…" at bounding box center [752, 203] width 242 height 19
type input "[DATE]"
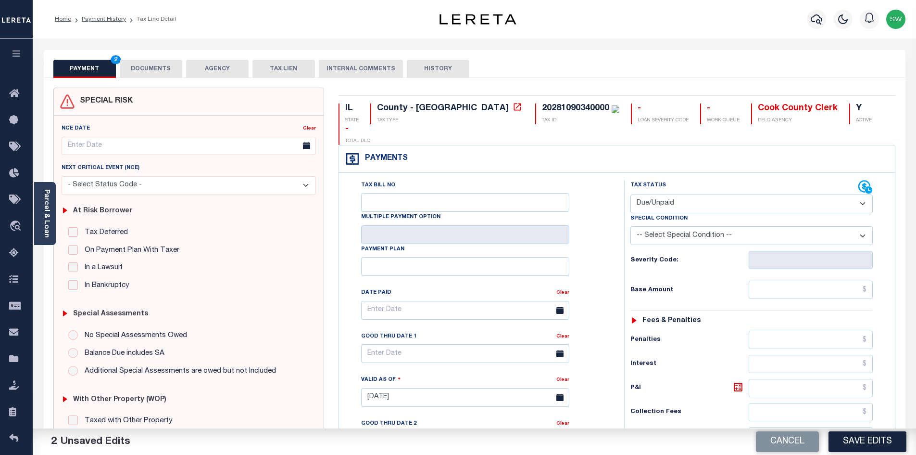
click at [866, 226] on select "-- Select Special Condition -- 3RD PARTY TAX LIEN AGENCY TAX LIEN (A.K.A Inside…" at bounding box center [752, 235] width 242 height 19
select select "24"
click at [631, 226] on select "-- Select Special Condition -- 3RD PARTY TAX LIEN AGENCY TAX LIEN (A.K.A Inside…" at bounding box center [752, 235] width 242 height 19
click at [604, 205] on div "Tax Bill No Multiple Payment Option Payment Plan Clear" at bounding box center [479, 315] width 261 height 270
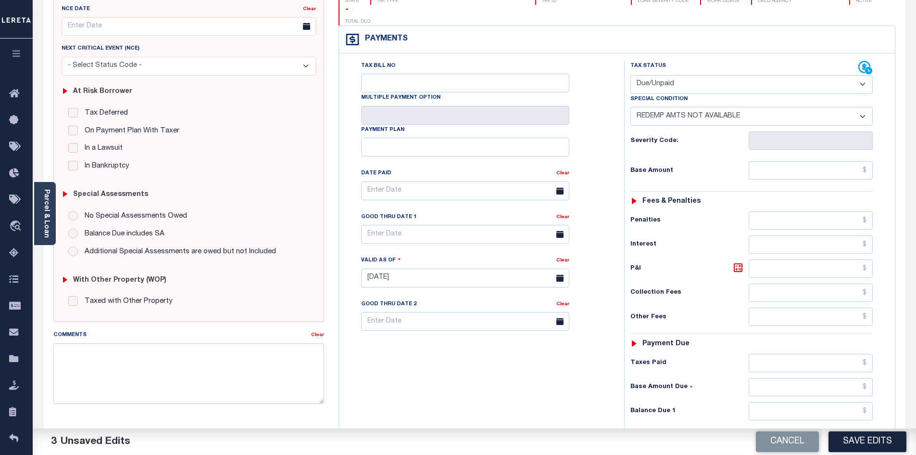
scroll to position [123, 0]
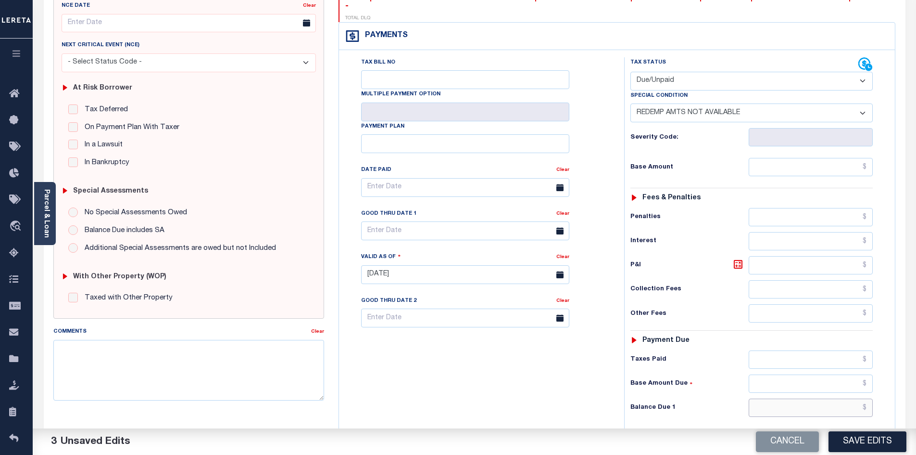
click at [780, 398] on input "text" at bounding box center [811, 407] width 125 height 18
type input "$0.00"
click at [558, 386] on div "Tax Bill No Multiple Payment Option Payment Plan Clear" at bounding box center [480, 269] width 276 height 425
click at [867, 443] on button "Save Edits" at bounding box center [868, 441] width 78 height 21
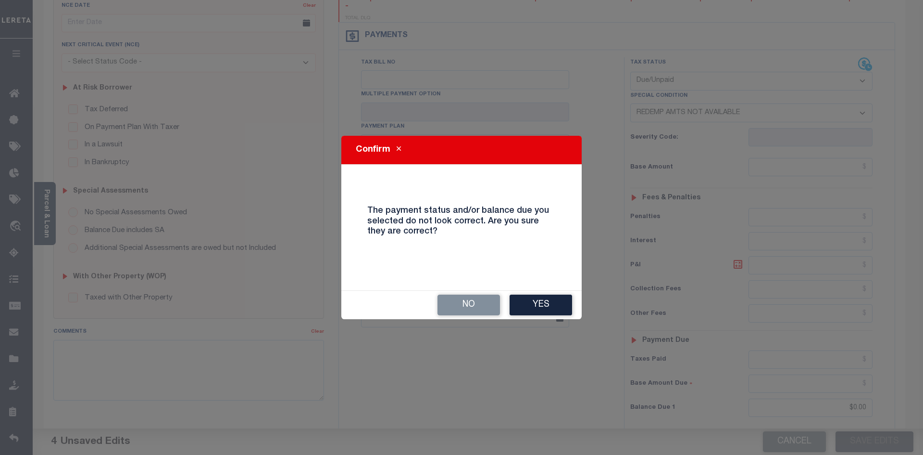
click at [550, 310] on button "Yes" at bounding box center [541, 304] width 63 height 21
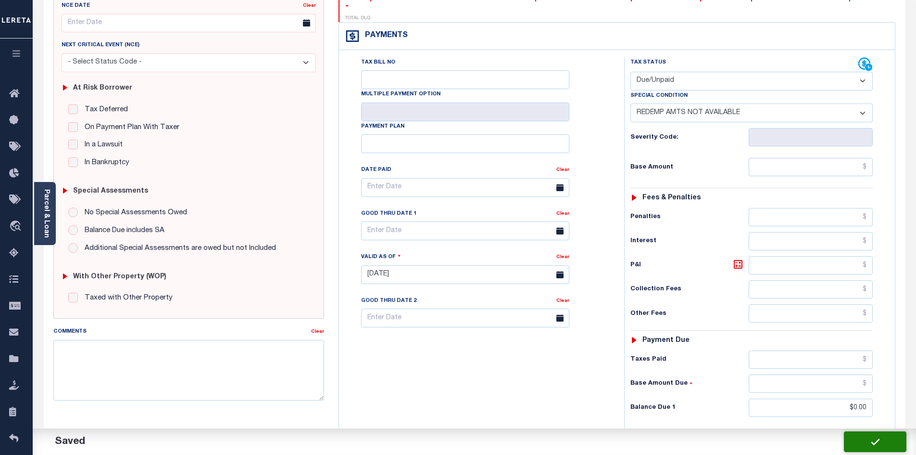
checkbox input "false"
type input "$0"
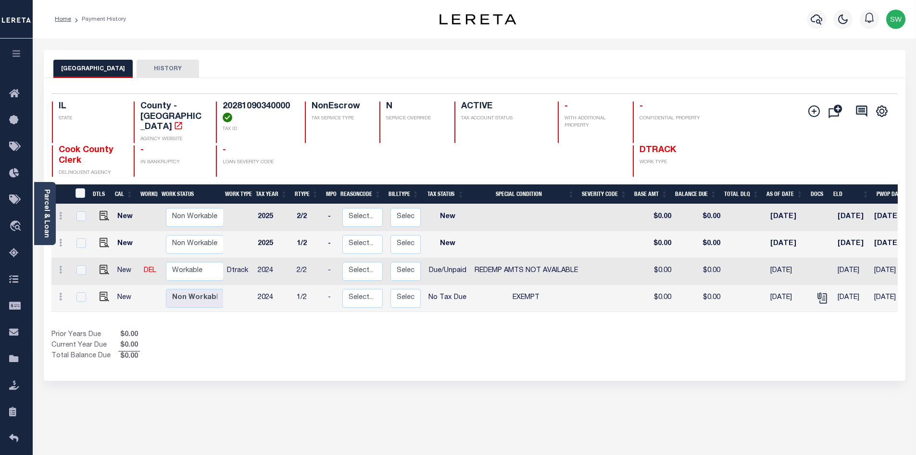
click at [510, 383] on div "COOK COUNTY HISTORY Selected 4 Results" at bounding box center [475, 321] width 876 height 543
drag, startPoint x: 205, startPoint y: 262, endPoint x: 216, endPoint y: 267, distance: 12.3
click at [205, 262] on select "Non Workable Workable" at bounding box center [195, 271] width 58 height 19
checkbox input "true"
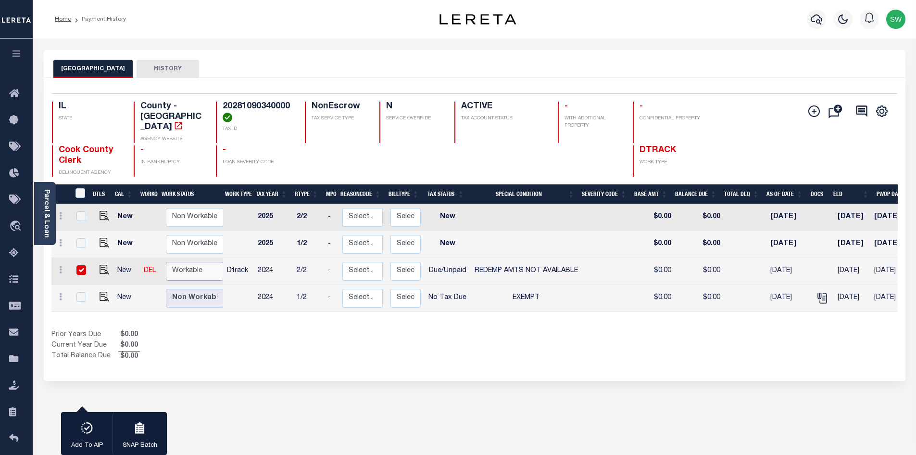
select select "true"
click at [166, 262] on select "Non Workable Workable" at bounding box center [195, 271] width 58 height 19
checkbox input "false"
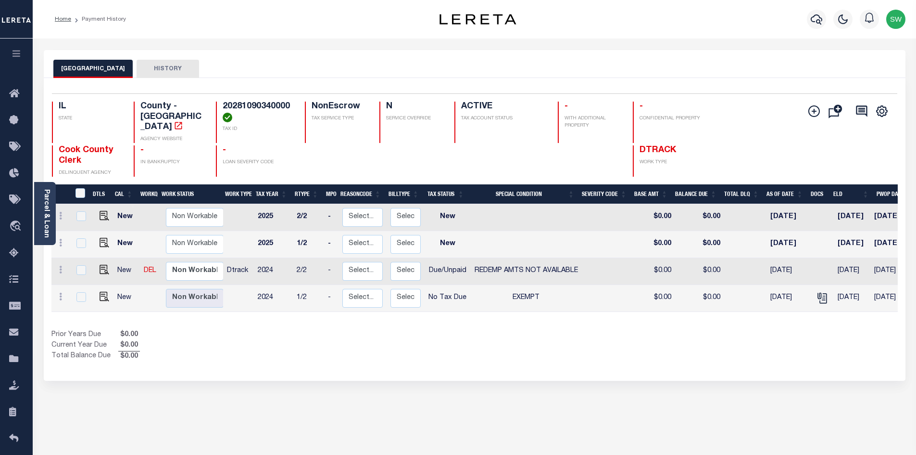
click at [336, 341] on div "Prior Years Due $0.00 Current Year Due $0.00 Total Balance Due $0.00" at bounding box center [262, 345] width 423 height 32
click at [320, 340] on div "Prior Years Due $0.00 Current Year Due $0.00 Total Balance Due $0.00" at bounding box center [262, 345] width 423 height 32
click at [819, 20] on icon "button" at bounding box center [817, 19] width 12 height 12
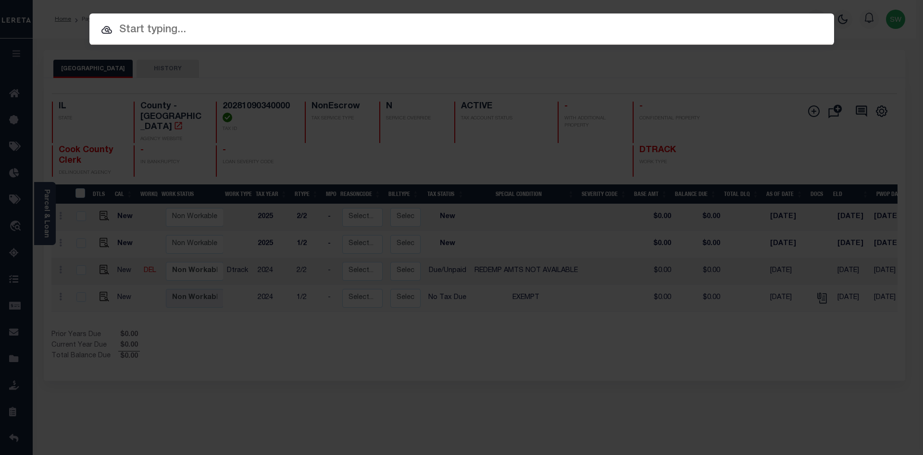
click at [145, 36] on input "text" at bounding box center [461, 30] width 745 height 17
paste input "17064"
type input "17064"
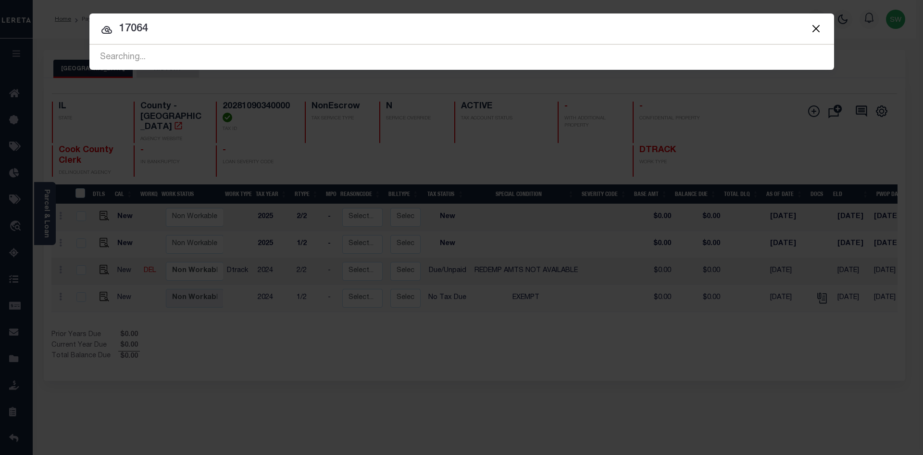
click at [110, 30] on icon at bounding box center [106, 30] width 11 height 8
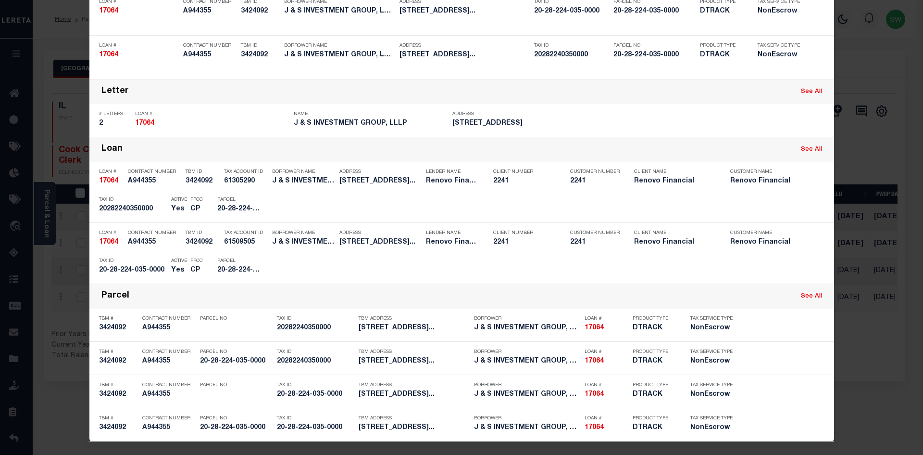
scroll to position [98, 0]
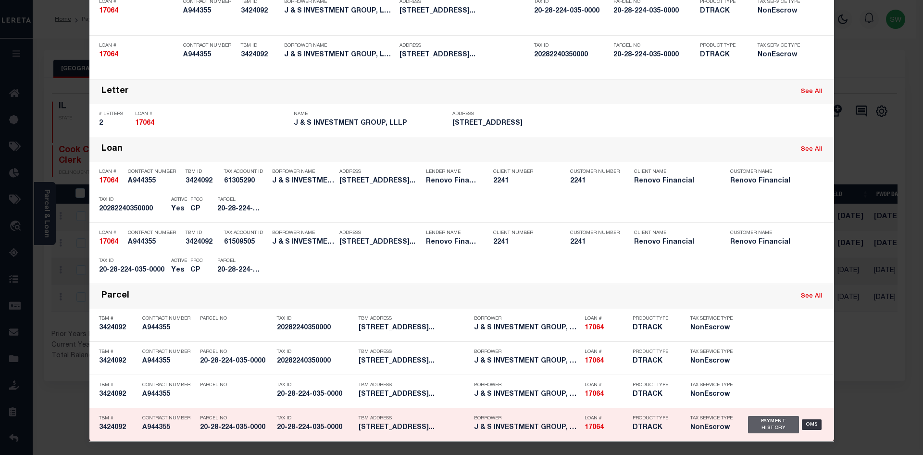
click at [771, 424] on div "Payment History" at bounding box center [773, 424] width 51 height 17
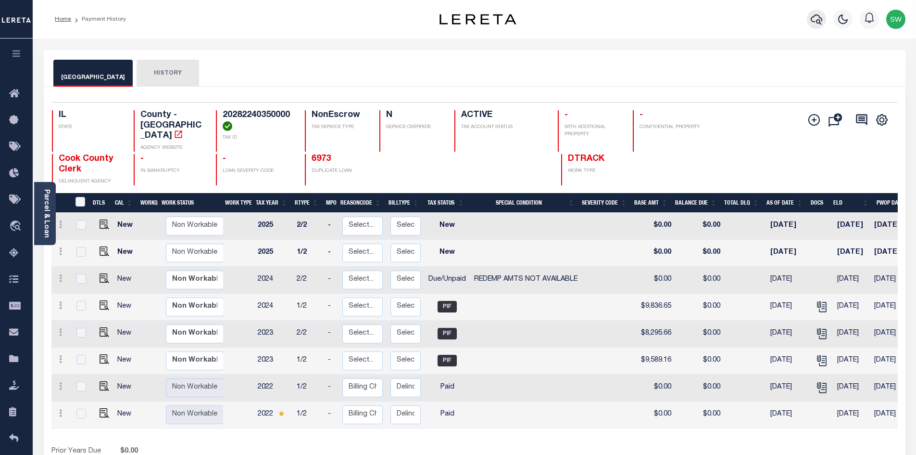
click at [817, 18] on icon "button" at bounding box center [817, 19] width 12 height 12
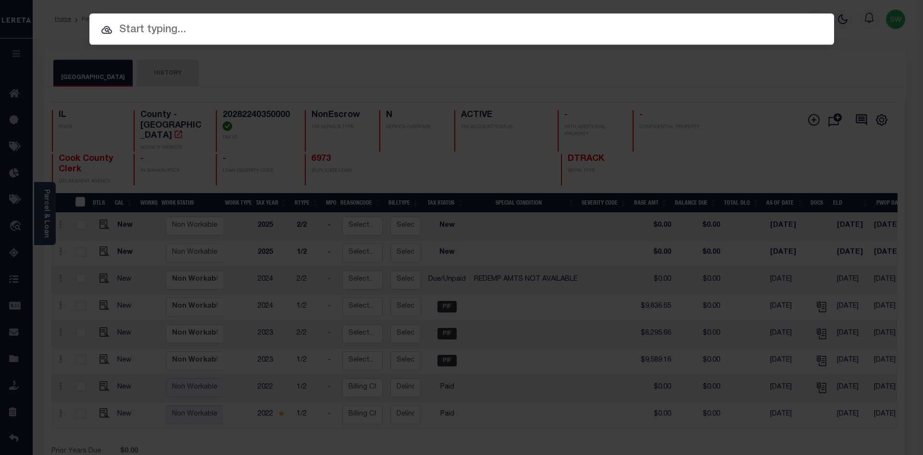
click at [142, 31] on input "text" at bounding box center [461, 30] width 745 height 17
paste input "11453229"
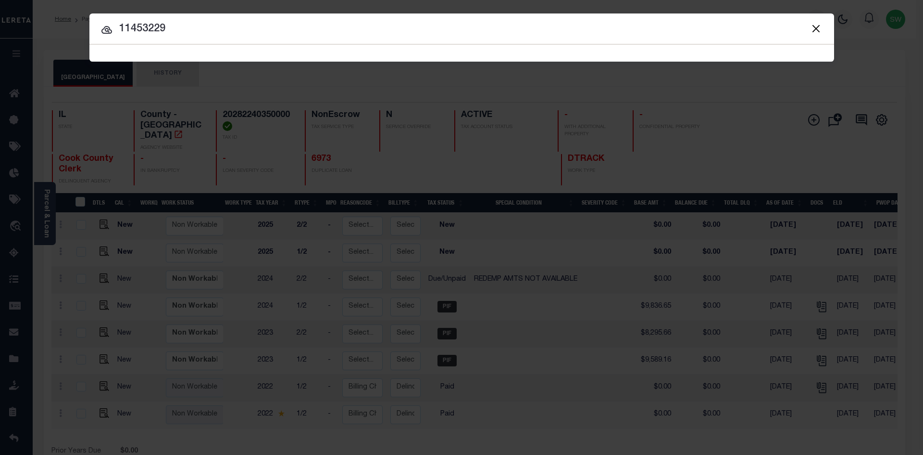
type input "11453229"
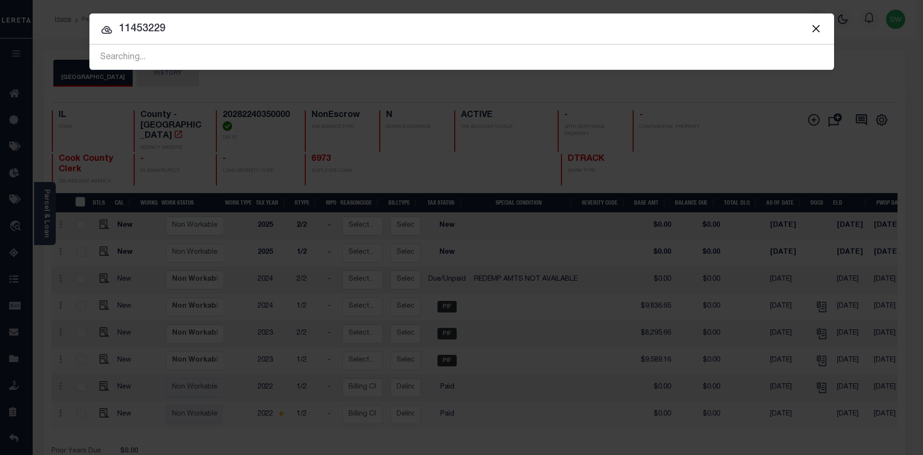
click at [109, 27] on icon at bounding box center [106, 30] width 11 height 8
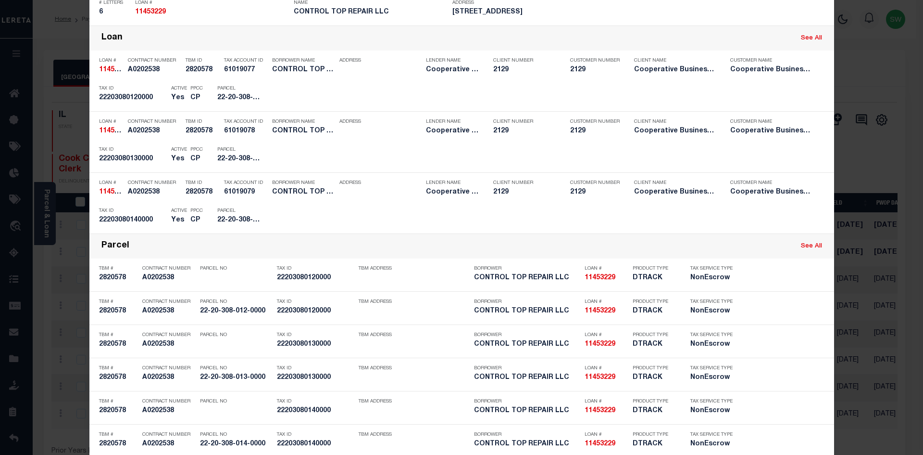
scroll to position [336, 0]
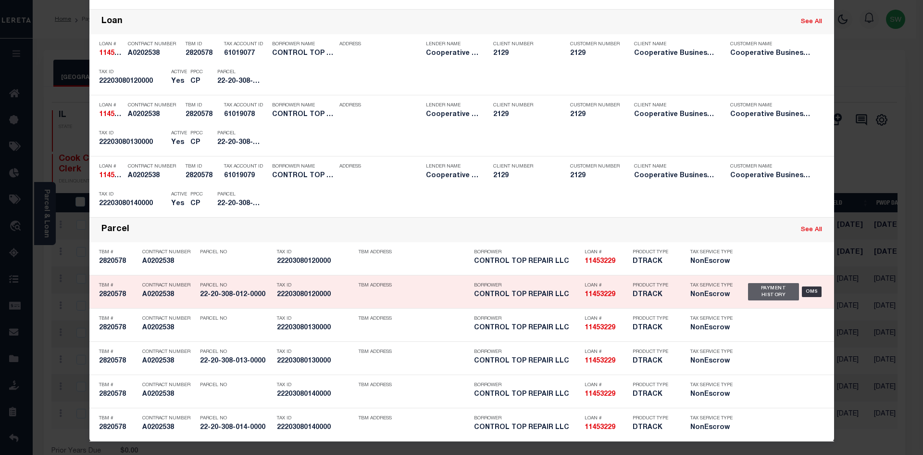
click at [761, 294] on div "Payment History" at bounding box center [773, 291] width 51 height 17
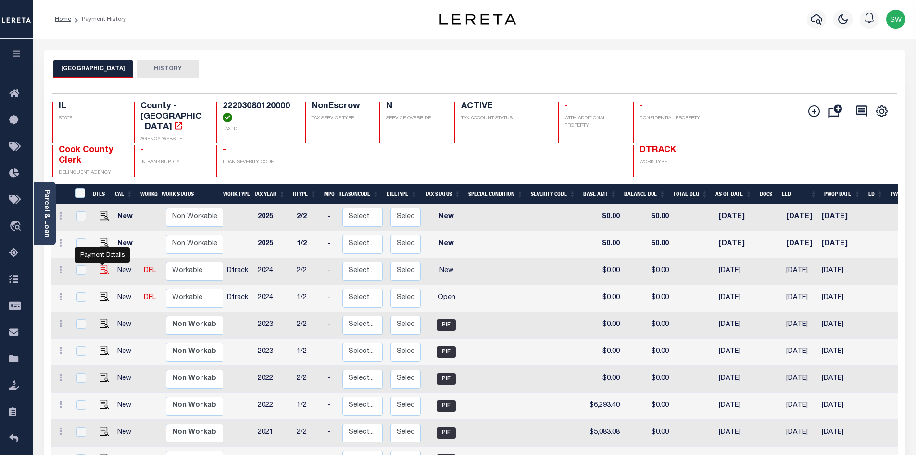
click at [105, 265] on img "" at bounding box center [105, 270] width 10 height 10
checkbox input "true"
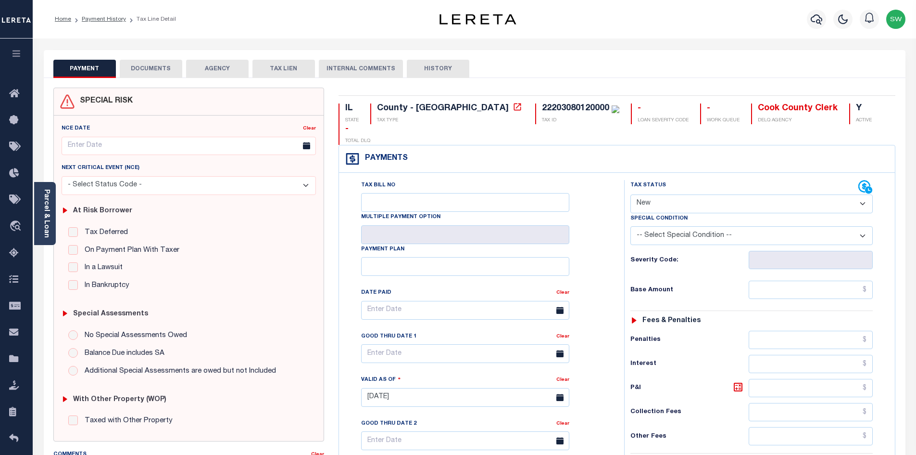
click at [863, 194] on select "- Select Status Code - Open Due/Unpaid Paid Incomplete No Tax Due Internal Refu…" at bounding box center [752, 203] width 242 height 19
select select "DUE"
click at [631, 194] on select "- Select Status Code - Open Due/Unpaid Paid Incomplete No Tax Due Internal Refu…" at bounding box center [752, 203] width 242 height 19
type input "[DATE]"
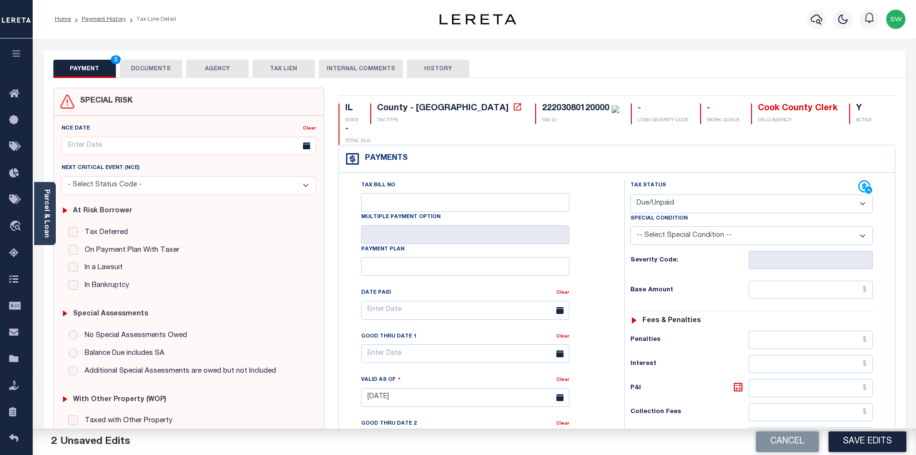
click at [863, 226] on select "-- Select Special Condition -- 3RD PARTY TAX LIEN AGENCY TAX LIEN (A.K.A Inside…" at bounding box center [752, 235] width 242 height 19
select select "24"
click at [631, 226] on select "-- Select Special Condition -- 3RD PARTY TAX LIEN AGENCY TAX LIEN (A.K.A Inside…" at bounding box center [752, 235] width 242 height 19
click at [603, 182] on div "Tax Bill No Multiple Payment Option Payment Plan Clear" at bounding box center [479, 315] width 261 height 270
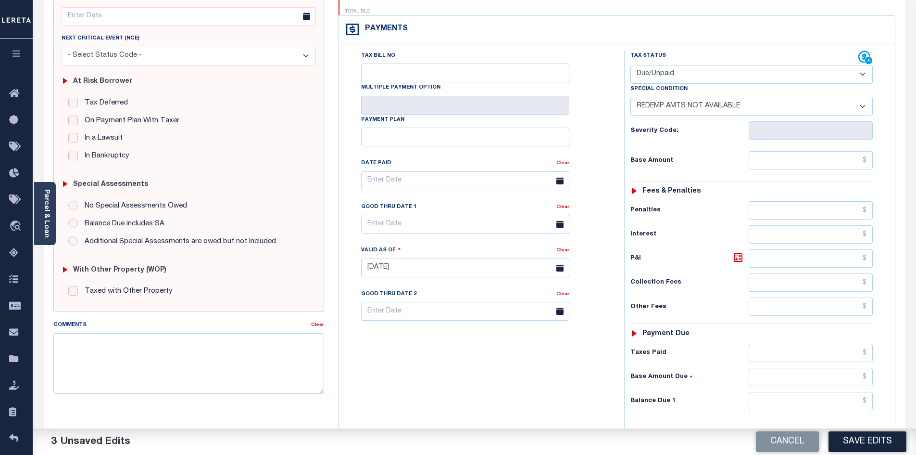
scroll to position [132, 0]
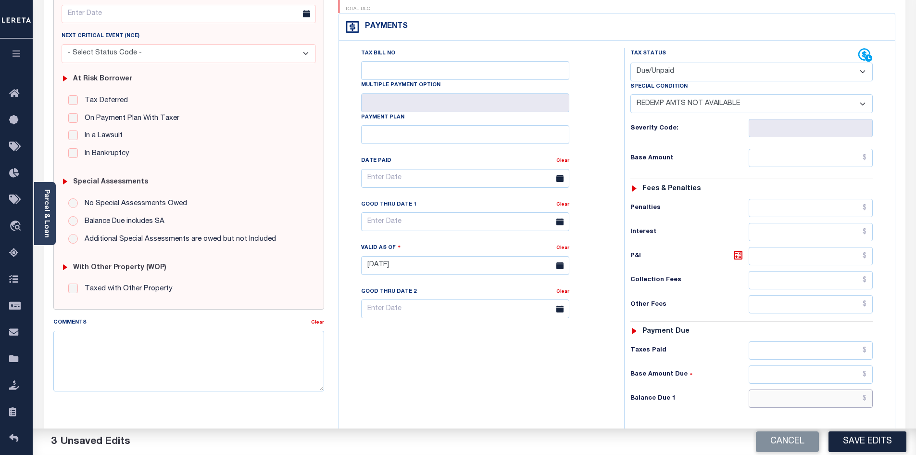
drag, startPoint x: 788, startPoint y: 382, endPoint x: 790, endPoint y: 377, distance: 5.2
click at [788, 389] on input "text" at bounding box center [811, 398] width 125 height 18
type input "$0.00"
click at [522, 357] on div "Tax Bill No Multiple Payment Option Payment Plan Clear" at bounding box center [480, 260] width 276 height 425
click at [868, 441] on button "Save Edits" at bounding box center [868, 441] width 78 height 21
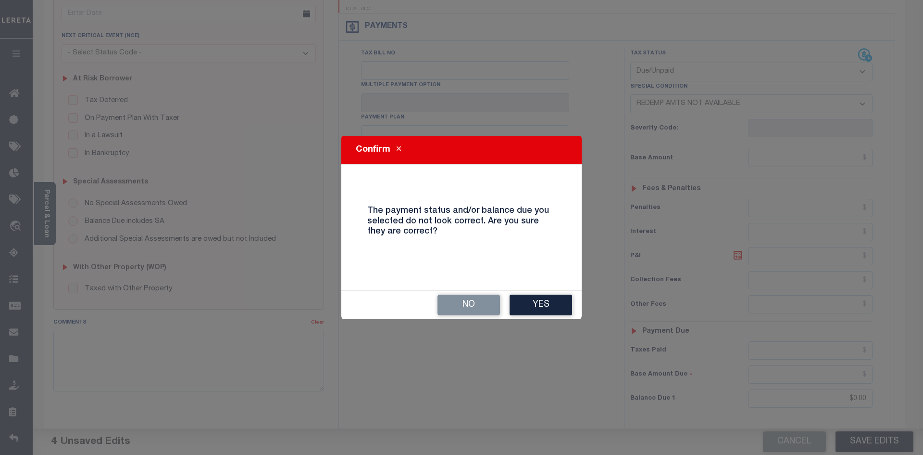
click at [549, 303] on button "Yes" at bounding box center [541, 304] width 63 height 21
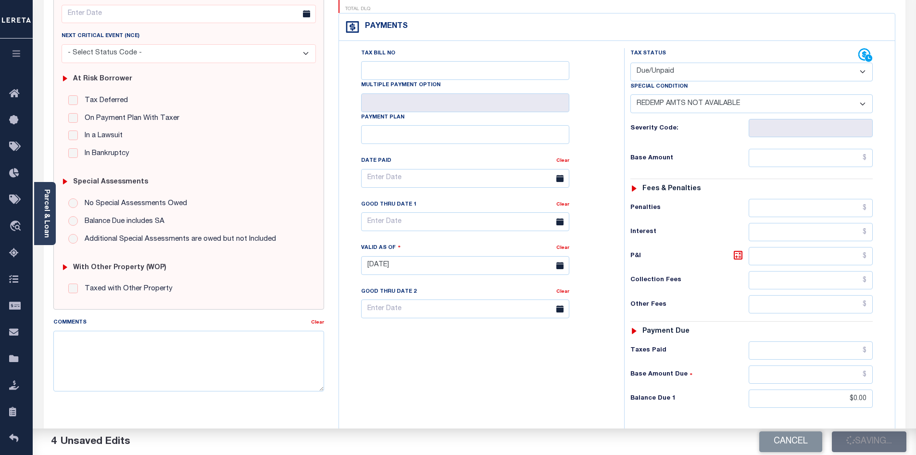
checkbox input "false"
type input "$0"
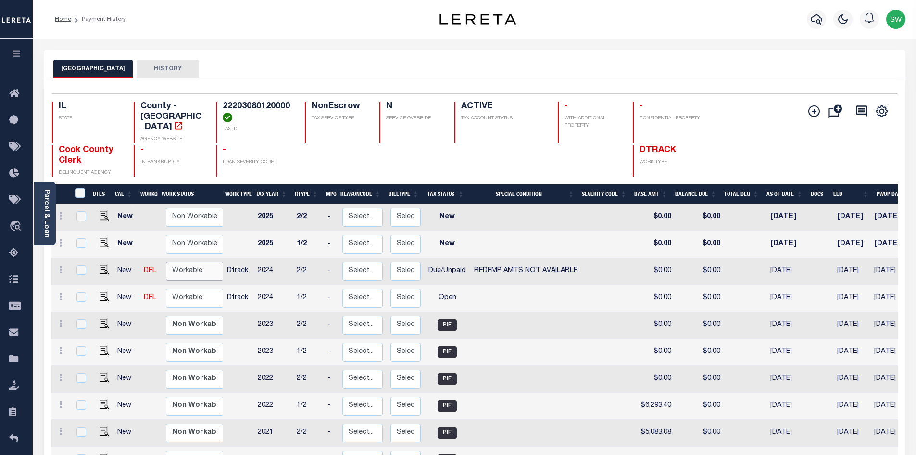
click at [194, 262] on select "Non Workable Workable" at bounding box center [195, 271] width 58 height 19
checkbox input "true"
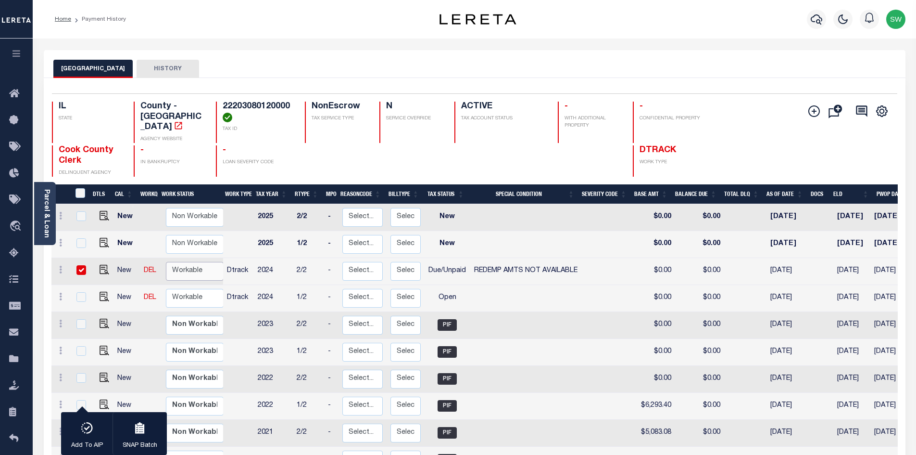
select select "true"
click at [166, 262] on select "Non Workable Workable" at bounding box center [195, 271] width 58 height 19
checkbox input "false"
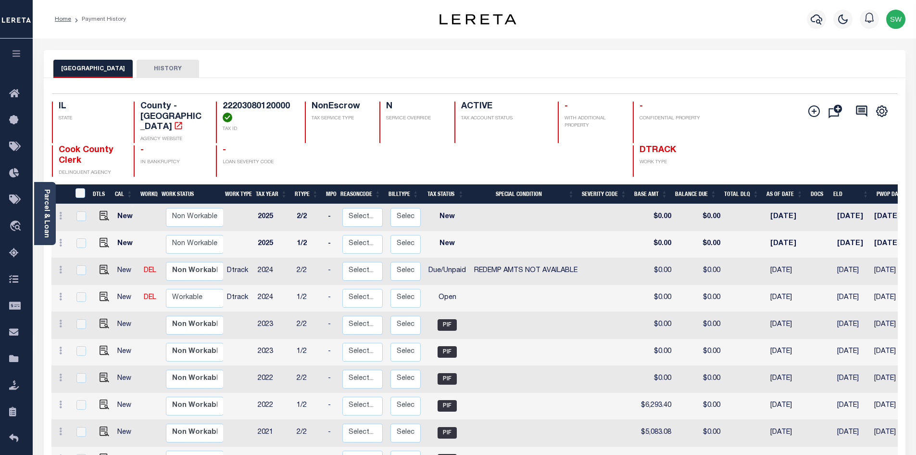
click at [537, 158] on div at bounding box center [500, 160] width 91 height 31
drag, startPoint x: 104, startPoint y: 290, endPoint x: 117, endPoint y: 284, distance: 13.6
click at [104, 291] on img "" at bounding box center [105, 296] width 10 height 10
checkbox input "true"
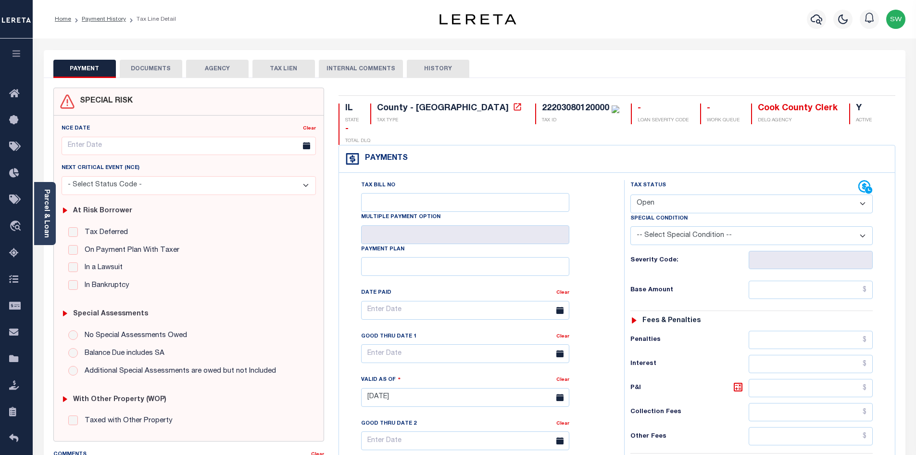
click at [864, 194] on select "- Select Status Code - Open Due/Unpaid Paid Incomplete No Tax Due Internal Refu…" at bounding box center [752, 203] width 242 height 19
select select "PYD"
click at [631, 194] on select "- Select Status Code - Open Due/Unpaid Paid Incomplete No Tax Due Internal Refu…" at bounding box center [752, 203] width 242 height 19
type input "[DATE]"
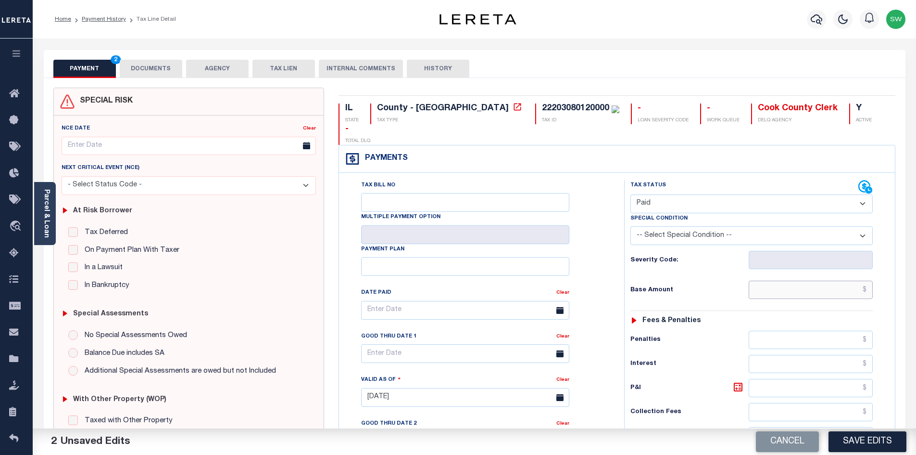
click at [777, 280] on input "text" at bounding box center [811, 289] width 125 height 18
paste input "$6,490.69"
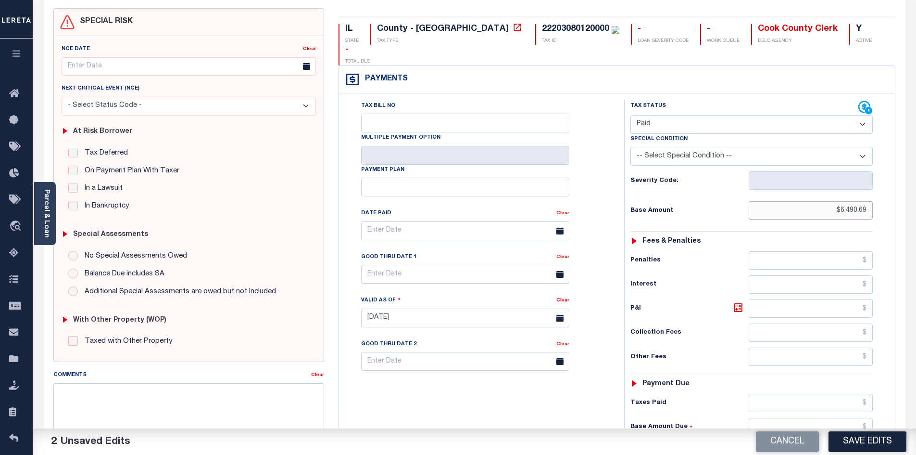
scroll to position [86, 0]
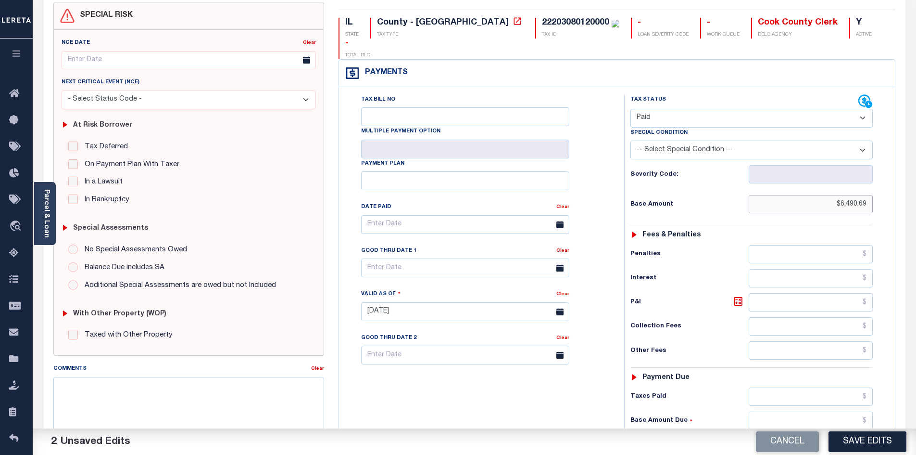
type input "$6,490.69"
click at [786, 387] on input "text" at bounding box center [811, 396] width 125 height 18
paste input "$6,490.69"
type input "$6,490.69"
click at [831, 435] on input "text" at bounding box center [811, 444] width 125 height 18
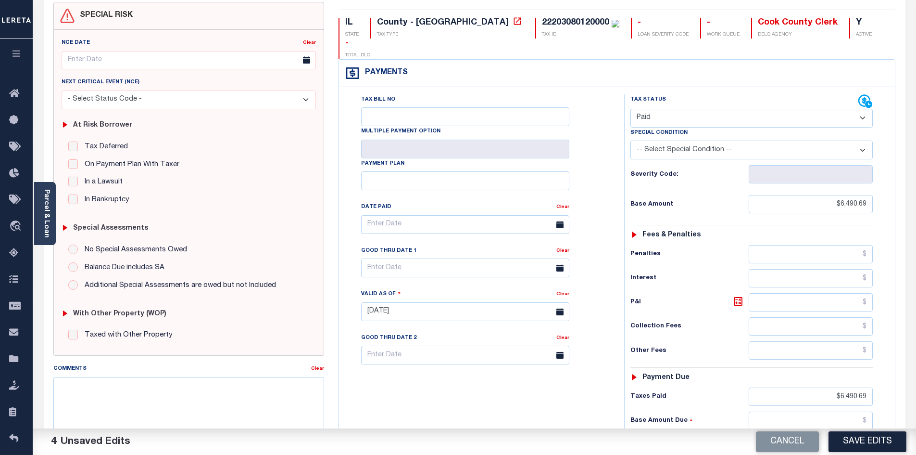
type input "$0.00"
click at [484, 407] on div "Tax Bill No Multiple Payment Option Payment Plan Clear" at bounding box center [480, 306] width 276 height 425
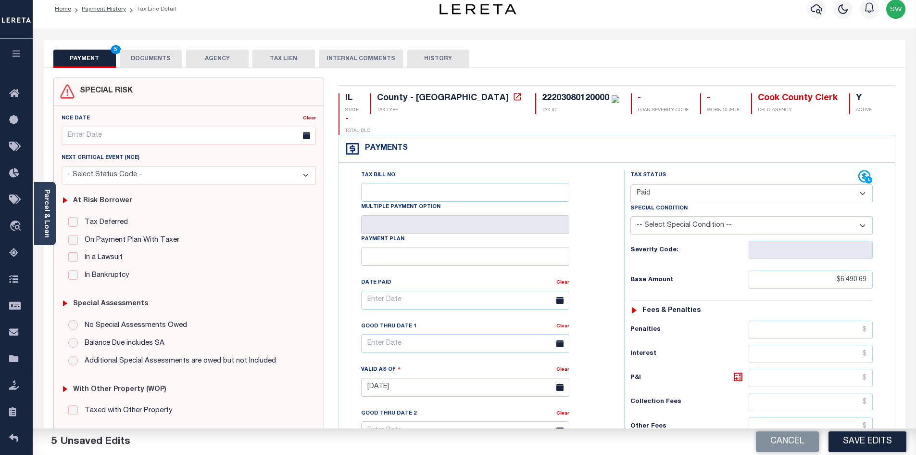
scroll to position [0, 0]
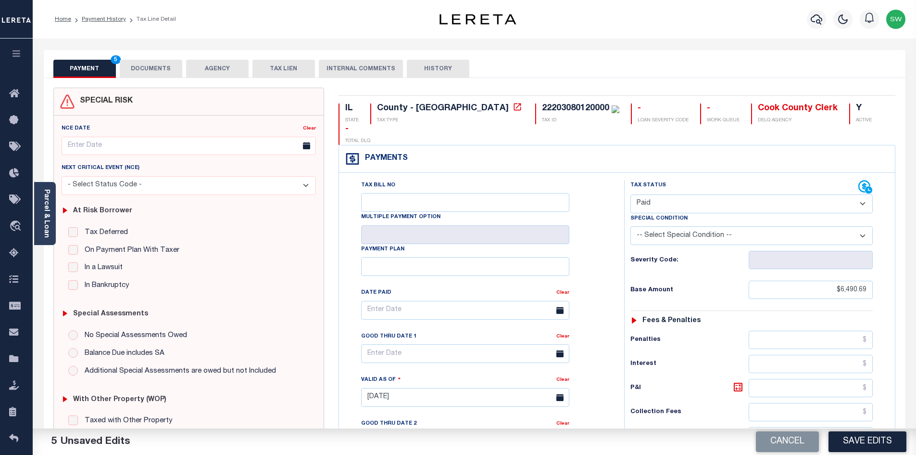
click at [155, 71] on button "DOCUMENTS" at bounding box center [151, 69] width 63 height 18
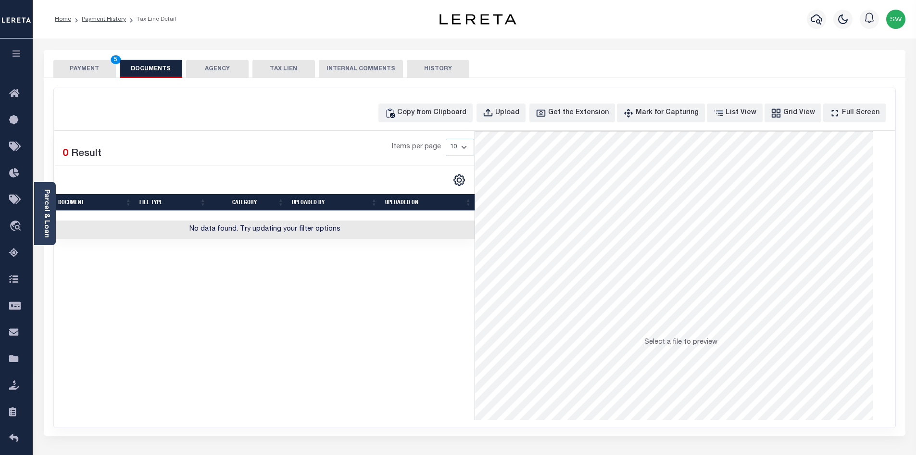
click at [91, 68] on button "PAYMENT 5" at bounding box center [84, 69] width 63 height 18
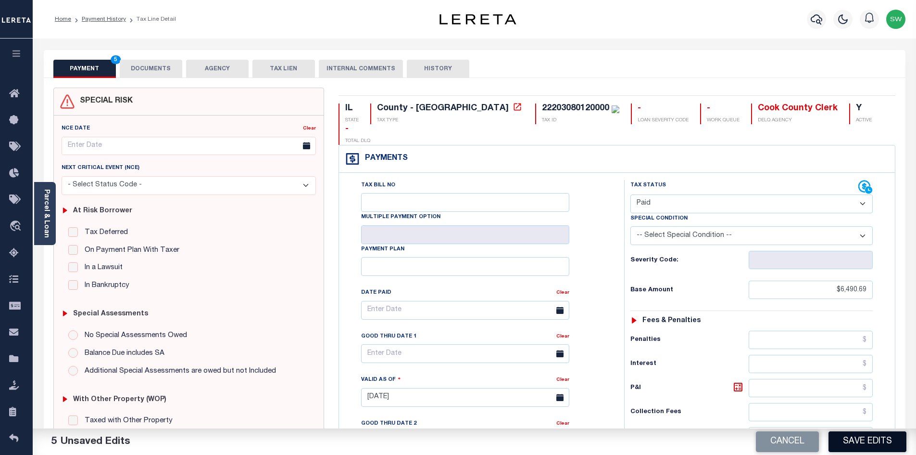
click at [864, 442] on button "Save Edits" at bounding box center [868, 441] width 78 height 21
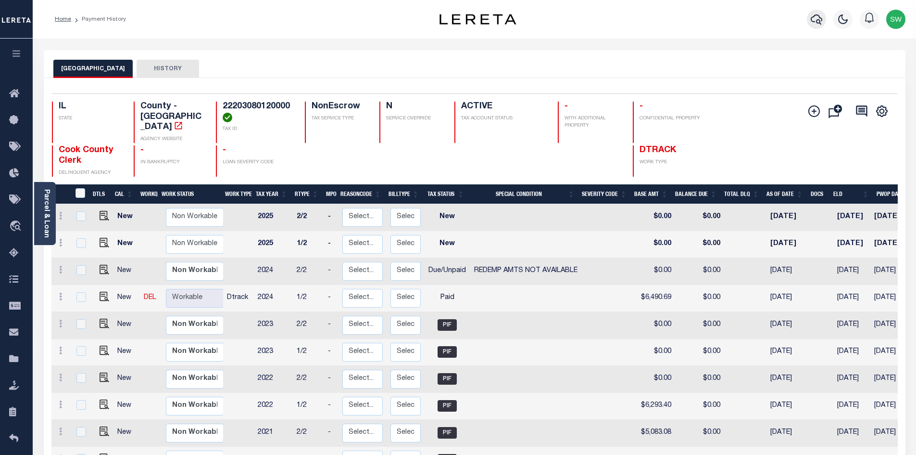
click at [812, 21] on icon "button" at bounding box center [817, 19] width 12 height 12
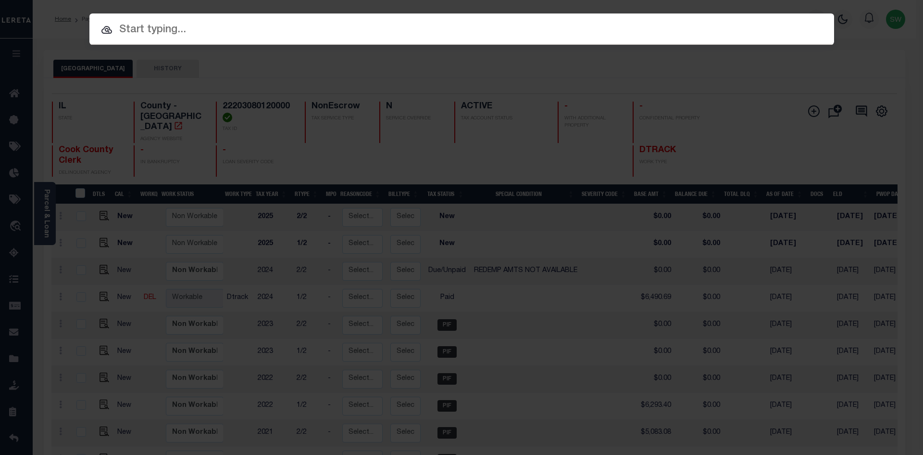
click at [145, 30] on input "text" at bounding box center [461, 30] width 745 height 17
paste input "11453229"
type input "11453229"
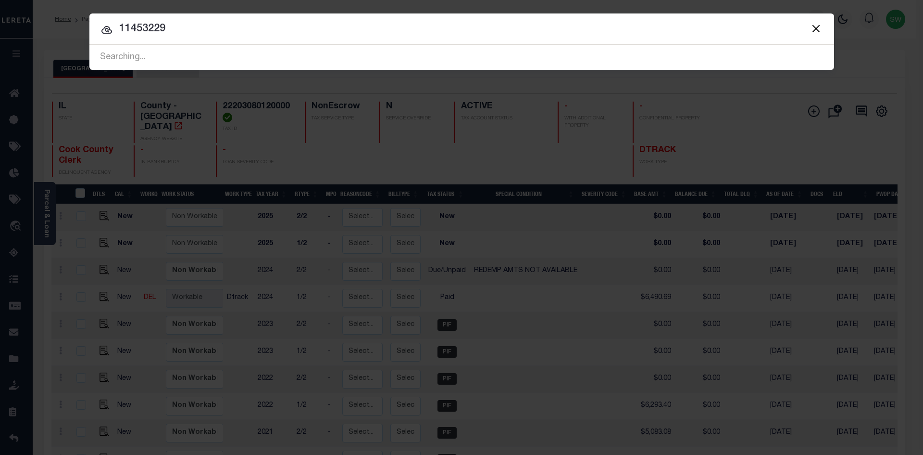
click at [178, 29] on input "11453229" at bounding box center [461, 29] width 745 height 17
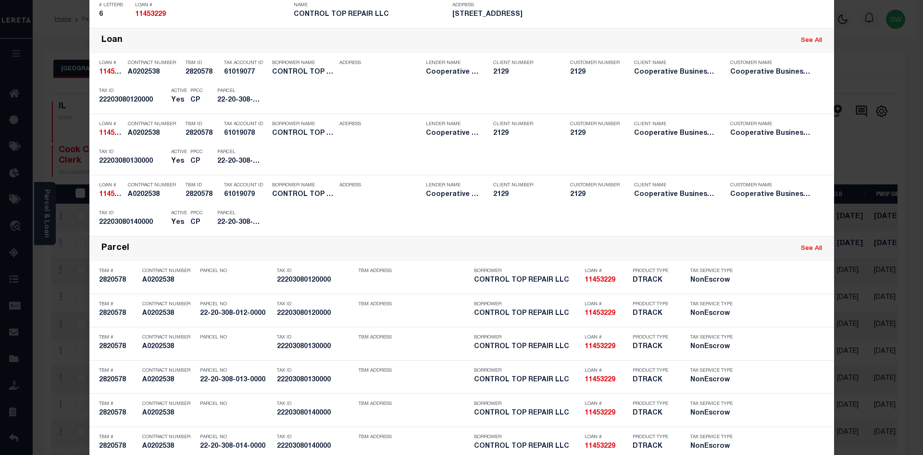
scroll to position [336, 0]
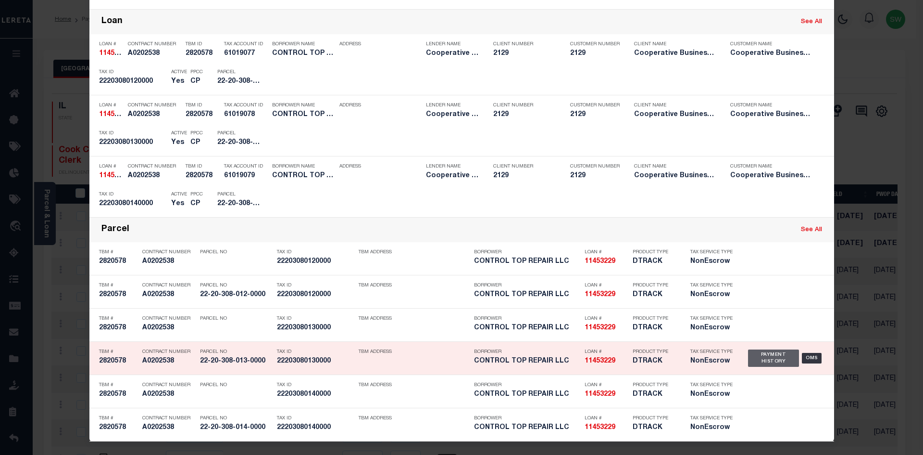
click at [760, 362] on div "Payment History" at bounding box center [773, 357] width 51 height 17
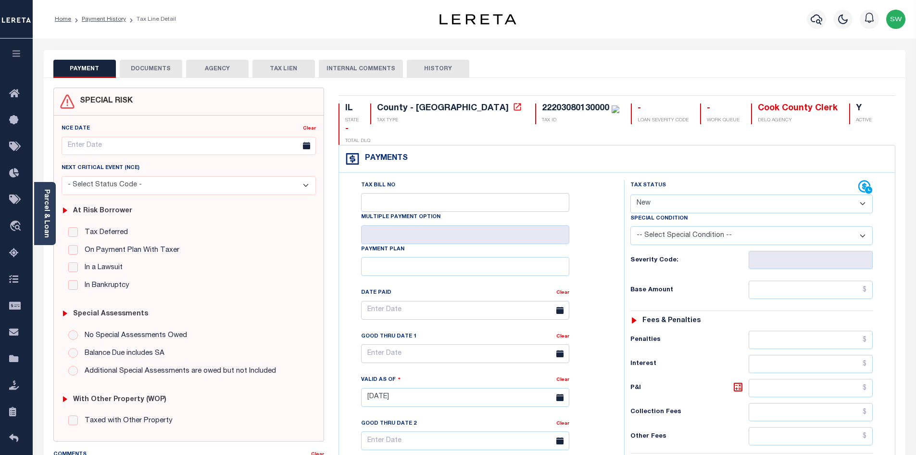
click at [865, 194] on select "- Select Status Code - Open Due/Unpaid Paid Incomplete No Tax Due Internal Refu…" at bounding box center [752, 203] width 242 height 19
select select "DUE"
click at [631, 194] on select "- Select Status Code - Open Due/Unpaid Paid Incomplete No Tax Due Internal Refu…" at bounding box center [752, 203] width 242 height 19
type input "[DATE]"
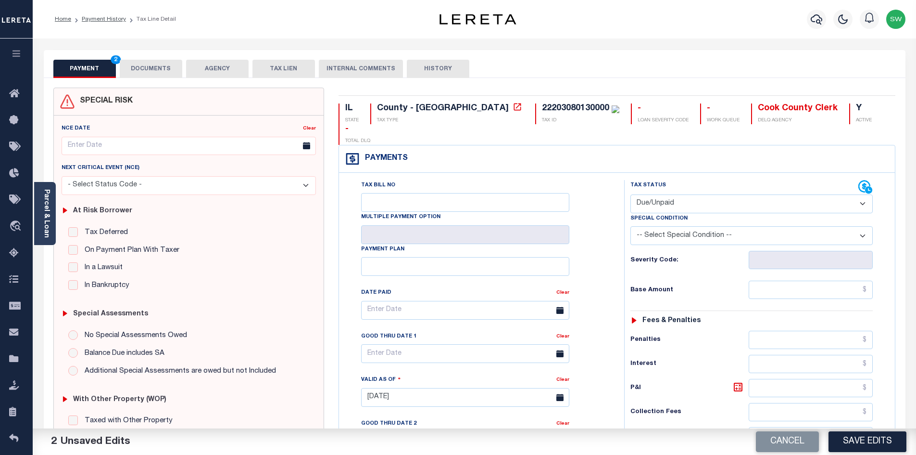
drag, startPoint x: 864, startPoint y: 214, endPoint x: 767, endPoint y: 230, distance: 98.0
click at [864, 226] on select "-- Select Special Condition -- 3RD PARTY TAX LIEN AGENCY TAX LIEN (A.K.A Inside…" at bounding box center [752, 235] width 242 height 19
select select "24"
click at [631, 226] on select "-- Select Special Condition -- 3RD PARTY TAX LIEN AGENCY TAX LIEN (A.K.A Inside…" at bounding box center [752, 235] width 242 height 19
click at [590, 200] on div "Tax Bill No Multiple Payment Option Payment Plan Clear" at bounding box center [479, 315] width 261 height 270
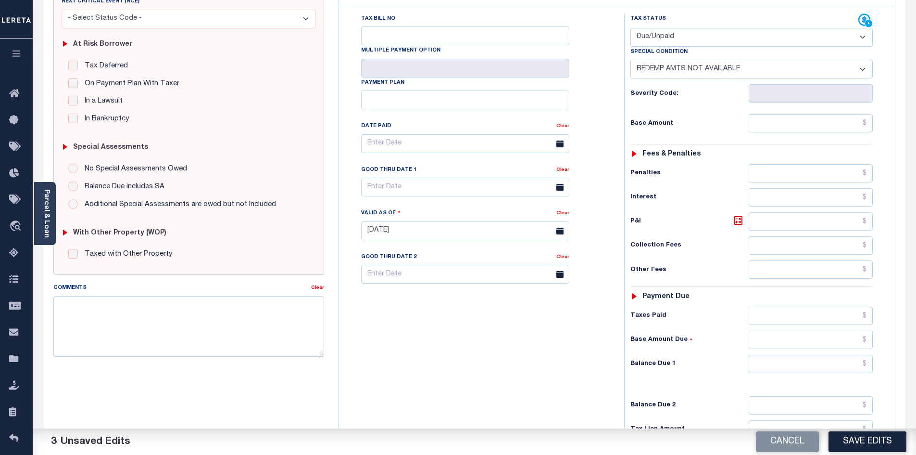
scroll to position [171, 0]
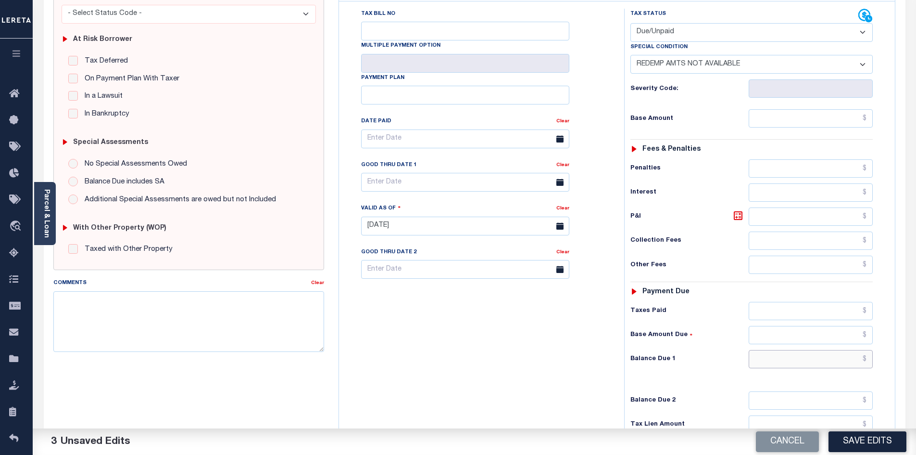
click at [789, 350] on input "text" at bounding box center [811, 359] width 125 height 18
type input "$0.00"
drag, startPoint x: 484, startPoint y: 321, endPoint x: 592, endPoint y: 330, distance: 108.1
click at [484, 321] on div "Tax Bill No Multiple Payment Option Payment Plan Clear" at bounding box center [480, 221] width 276 height 425
click at [863, 445] on button "Save Edits" at bounding box center [868, 441] width 78 height 21
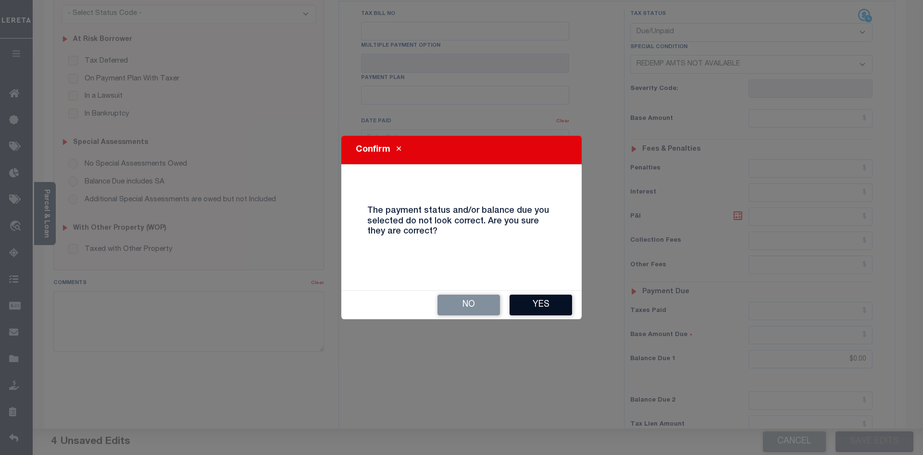
click at [543, 312] on button "Yes" at bounding box center [541, 304] width 63 height 21
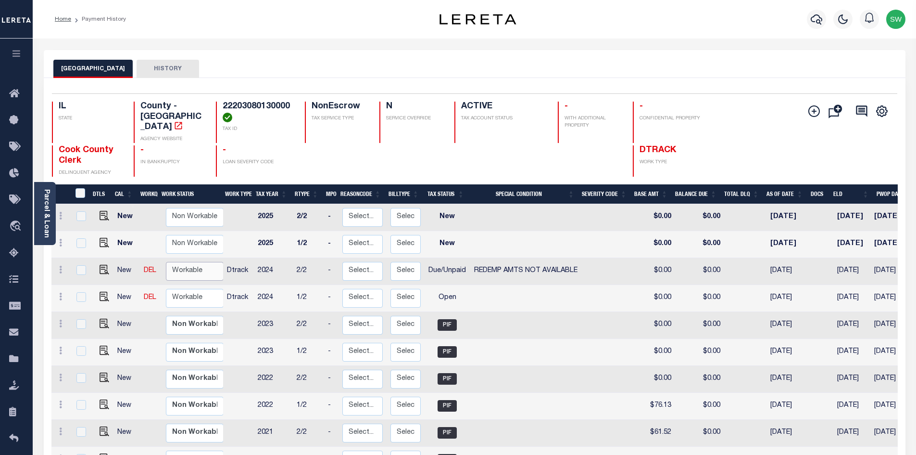
click at [195, 263] on select "Non Workable Workable" at bounding box center [195, 271] width 58 height 19
checkbox input "true"
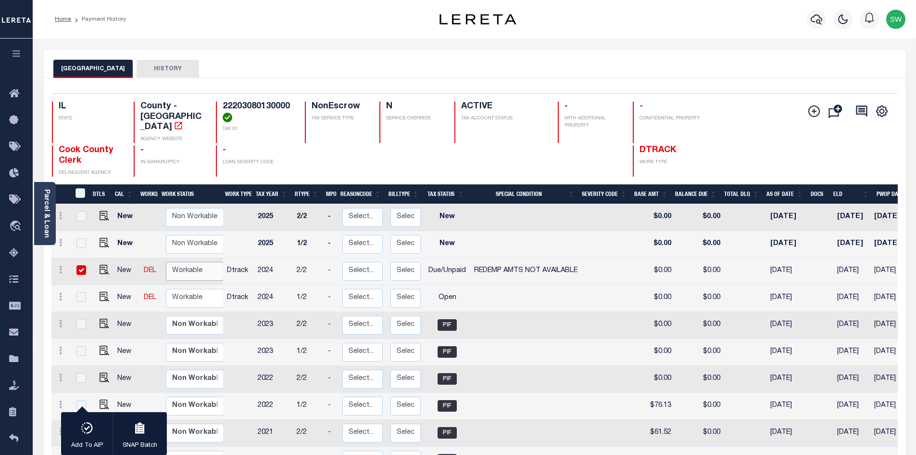
select select "true"
click at [166, 262] on select "Non Workable Workable" at bounding box center [195, 271] width 58 height 19
checkbox input "false"
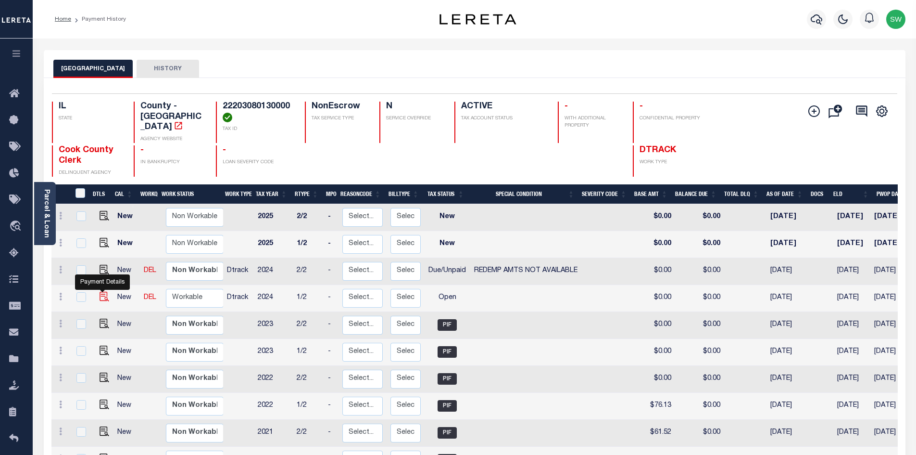
click at [100, 291] on img "" at bounding box center [105, 296] width 10 height 10
checkbox input "true"
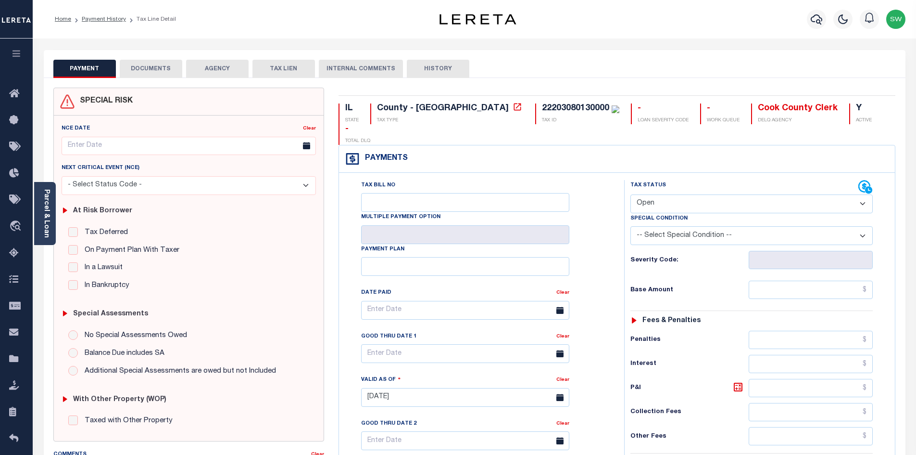
click at [865, 194] on select "- Select Status Code - Open Due/Unpaid Paid Incomplete No Tax Due Internal Refu…" at bounding box center [752, 203] width 242 height 19
select select "PYD"
click at [631, 194] on select "- Select Status Code - Open Due/Unpaid Paid Incomplete No Tax Due Internal Refu…" at bounding box center [752, 203] width 242 height 19
type input "[DATE]"
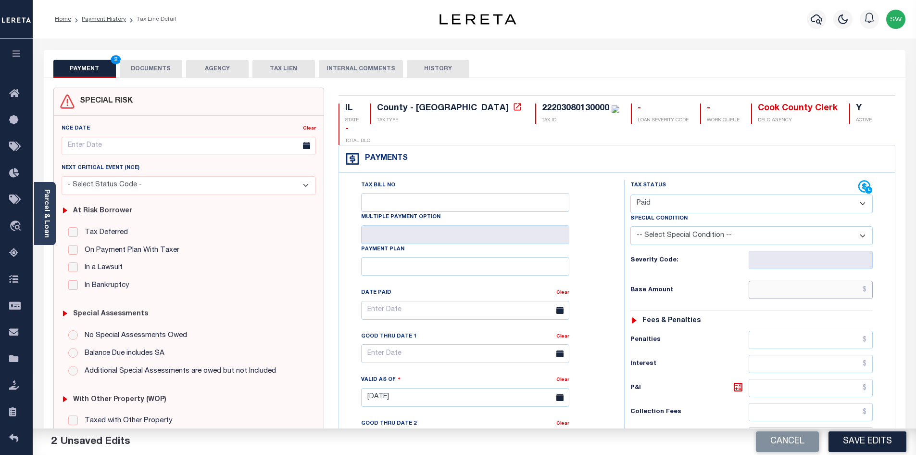
click at [797, 280] on input "text" at bounding box center [811, 289] width 125 height 18
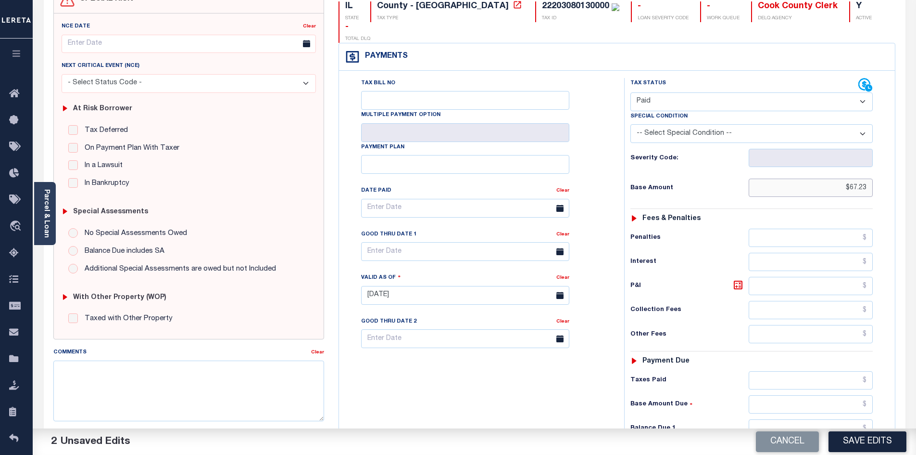
scroll to position [104, 0]
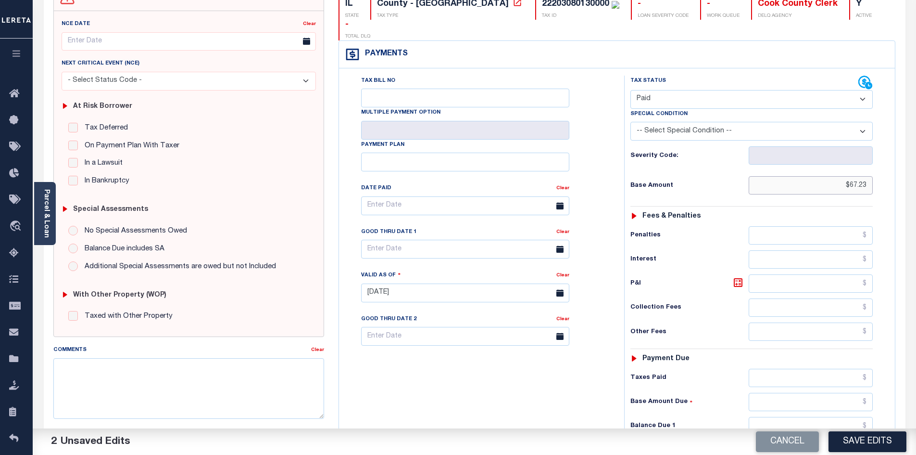
type input "$67.23"
click at [806, 368] on input "text" at bounding box center [811, 377] width 125 height 18
drag, startPoint x: 830, startPoint y: 356, endPoint x: 912, endPoint y: 359, distance: 81.8
click at [912, 359] on div "PAYMENT 3 DOCUMENTS AGENCY DELINQUENT PAYEE" at bounding box center [475, 284] width 876 height 677
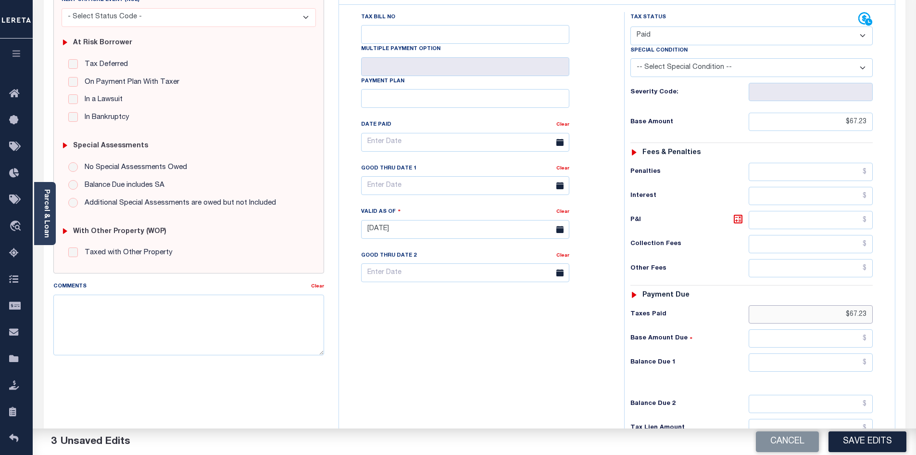
scroll to position [169, 0]
type input "$67.23"
click at [842, 352] on input "text" at bounding box center [811, 361] width 125 height 18
type input "$0.00"
drag, startPoint x: 509, startPoint y: 354, endPoint x: 758, endPoint y: 387, distance: 250.9
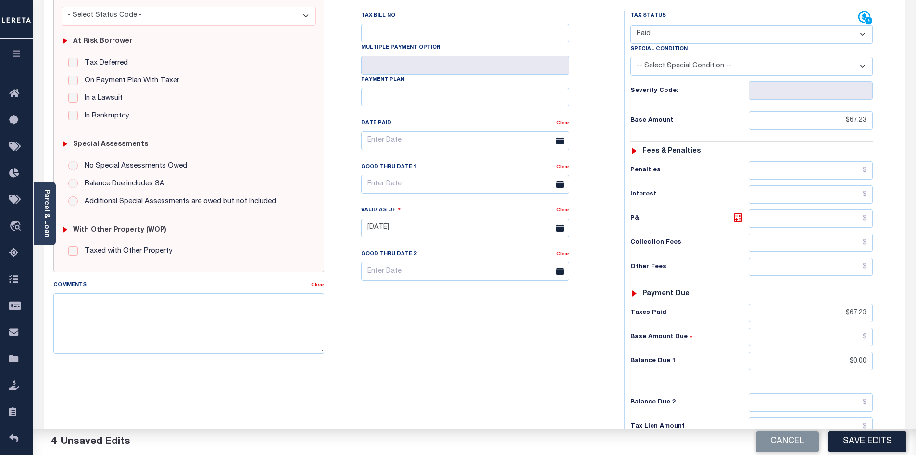
click at [512, 355] on div "Tax Bill No Multiple Payment Option Payment Plan Clear" at bounding box center [480, 223] width 276 height 425
click at [858, 440] on button "Save Edits" at bounding box center [868, 441] width 78 height 21
checkbox input "false"
type input "$67.23"
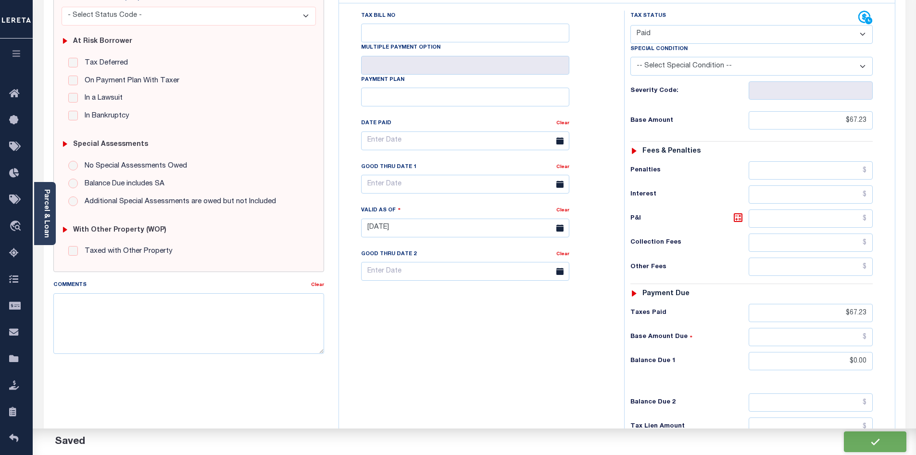
type input "$0"
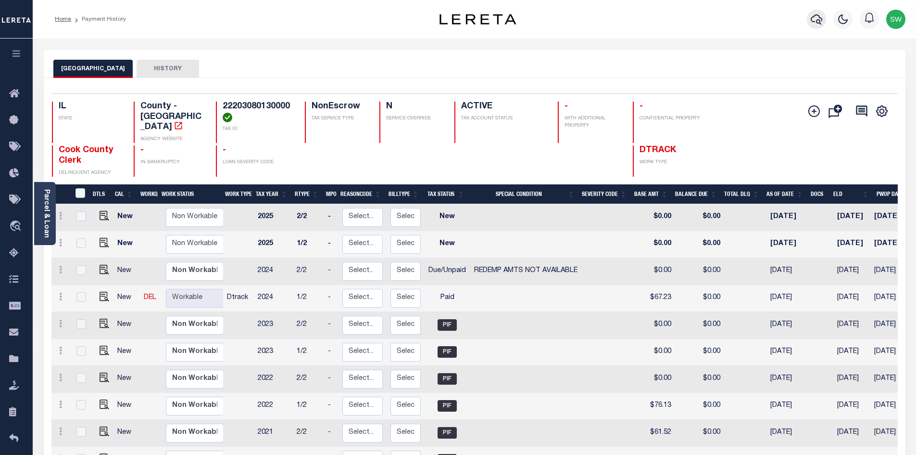
click at [816, 18] on icon "button" at bounding box center [817, 19] width 12 height 12
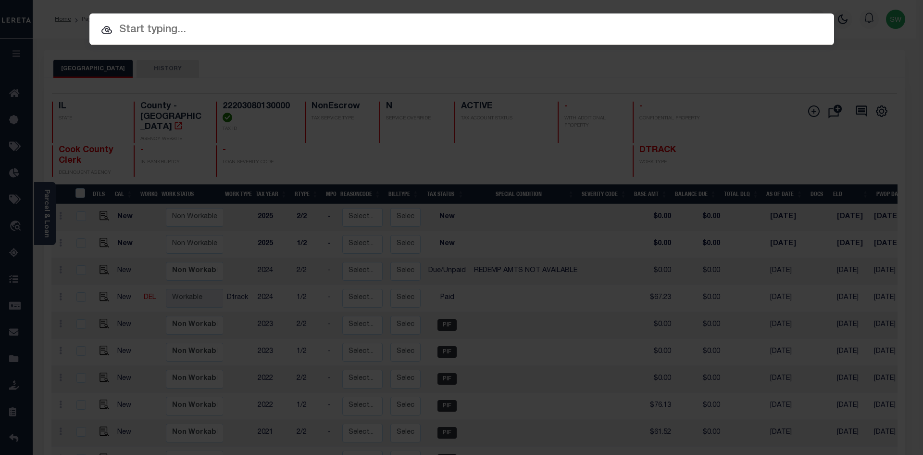
click at [151, 26] on input "text" at bounding box center [461, 30] width 745 height 17
paste input "11453229"
type input "11453229"
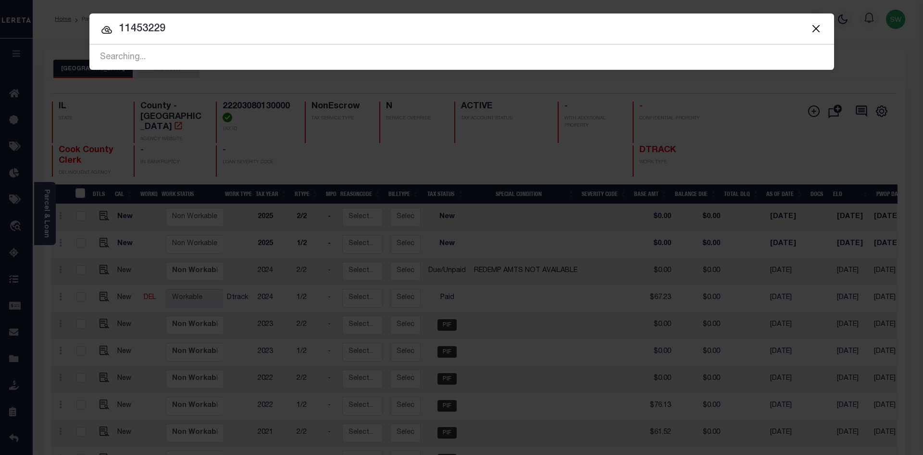
click at [107, 28] on icon at bounding box center [106, 30] width 11 height 8
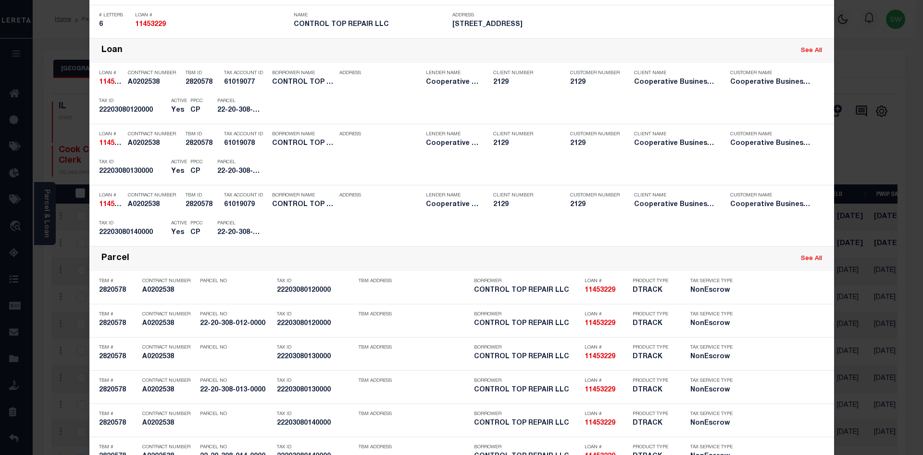
scroll to position [336, 0]
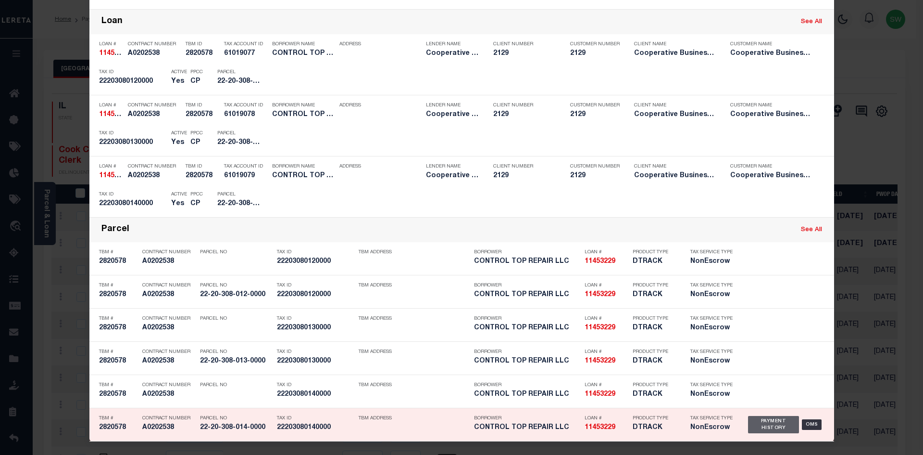
click at [772, 424] on div "Payment History" at bounding box center [773, 424] width 51 height 17
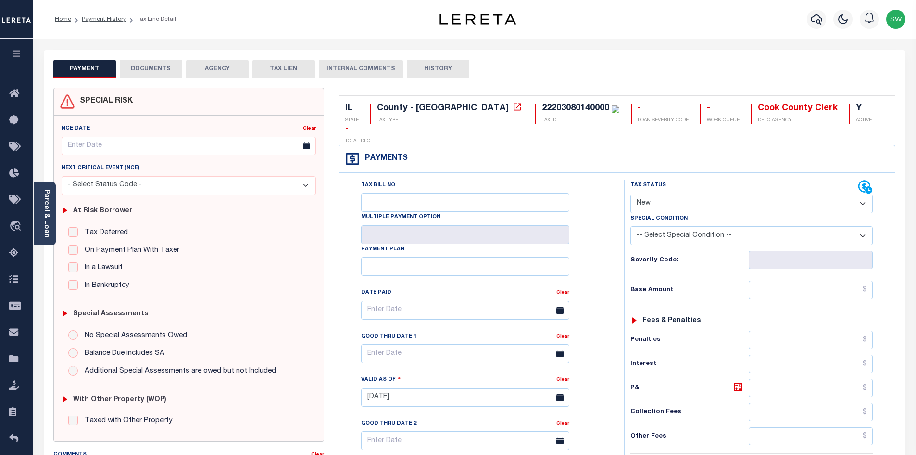
click at [861, 194] on select "- Select Status Code - Open Due/Unpaid Paid Incomplete No Tax Due Internal Refu…" at bounding box center [752, 203] width 242 height 19
select select "DUE"
click at [631, 194] on select "- Select Status Code - Open Due/Unpaid Paid Incomplete No Tax Due Internal Refu…" at bounding box center [752, 203] width 242 height 19
type input "[DATE]"
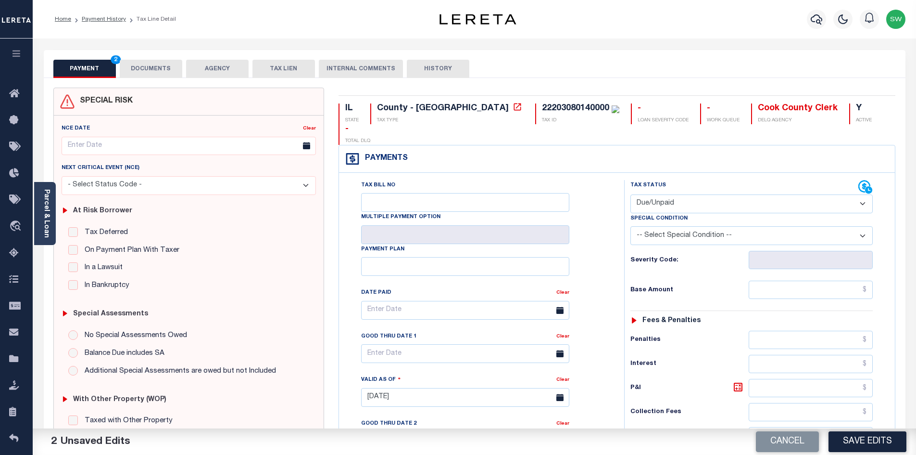
click at [609, 247] on div "Tax Bill No Multiple Payment Option Payment Plan Clear" at bounding box center [479, 315] width 261 height 270
drag, startPoint x: 862, startPoint y: 214, endPoint x: 838, endPoint y: 224, distance: 26.3
click at [862, 226] on select "-- Select Special Condition -- 3RD PARTY TAX LIEN AGENCY TAX LIEN (A.K.A Inside…" at bounding box center [752, 235] width 242 height 19
select select "24"
click at [631, 226] on select "-- Select Special Condition -- 3RD PARTY TAX LIEN AGENCY TAX LIEN (A.K.A Inside…" at bounding box center [752, 235] width 242 height 19
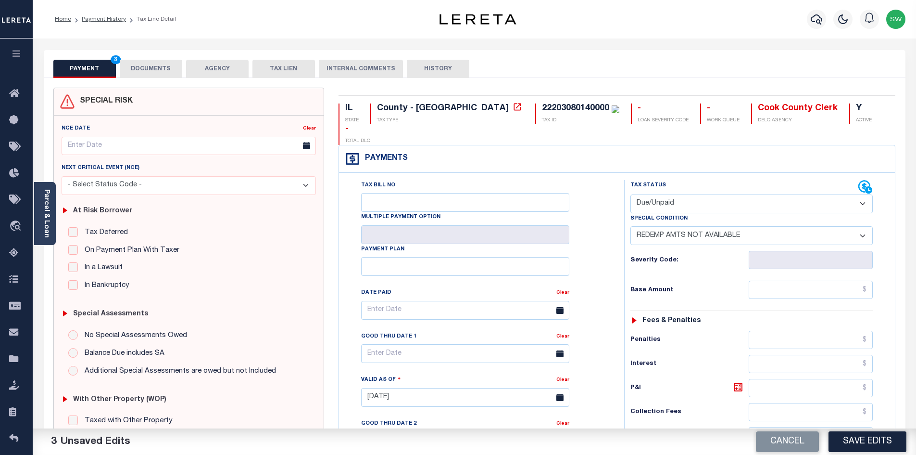
click at [615, 180] on div "Tax Bill No Multiple Payment Option Payment Plan Clear" at bounding box center [480, 392] width 276 height 425
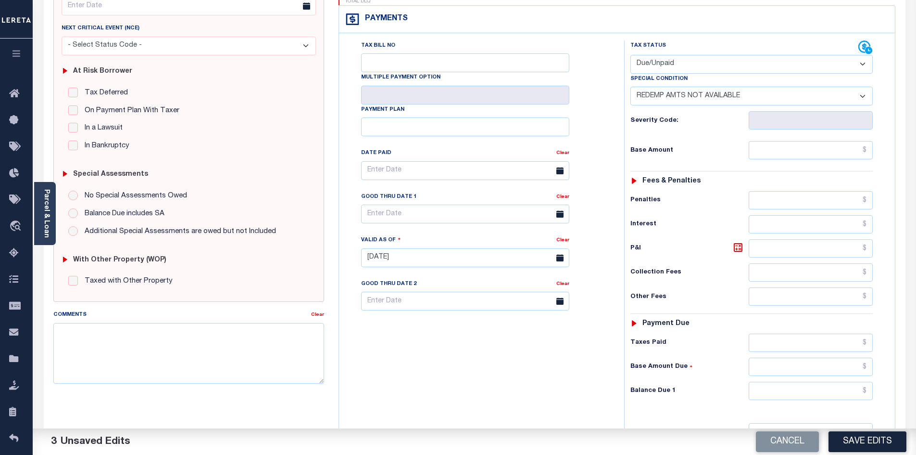
scroll to position [161, 0]
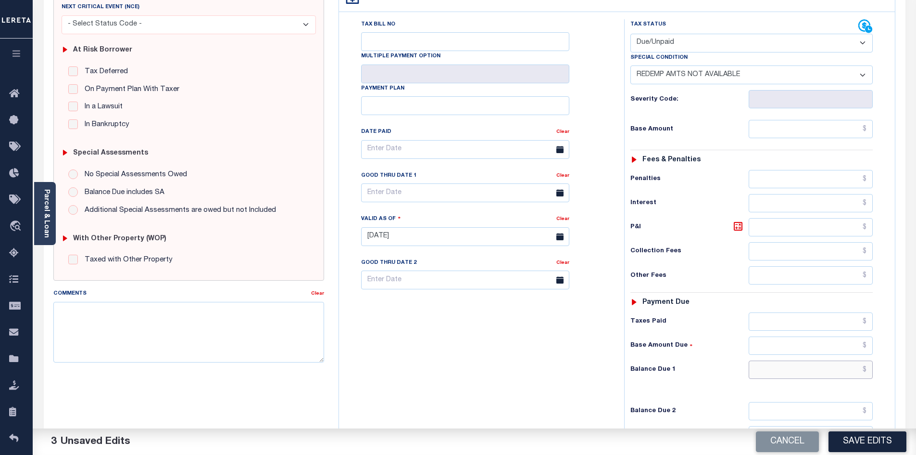
click at [815, 360] on input "text" at bounding box center [811, 369] width 125 height 18
type input "$0.00"
click at [567, 378] on div "Tax Bill No Multiple Payment Option Payment Plan Clear" at bounding box center [480, 231] width 276 height 425
click at [881, 444] on button "Save Edits" at bounding box center [868, 441] width 78 height 21
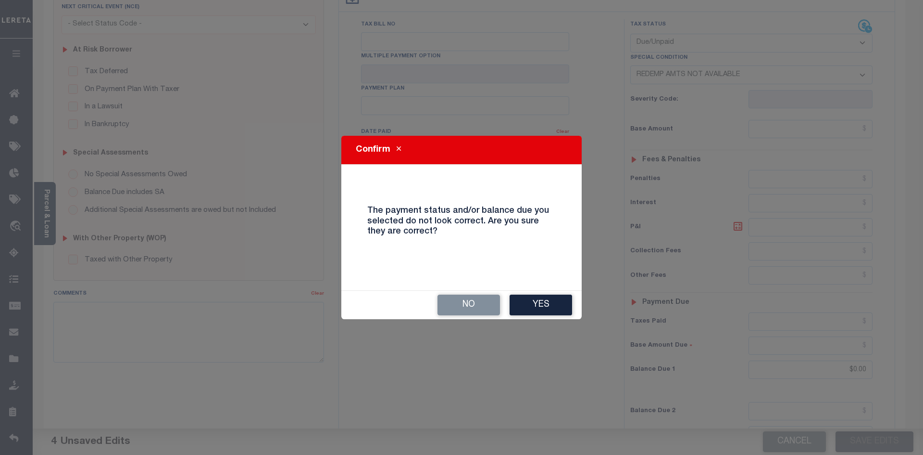
click at [534, 308] on button "Yes" at bounding box center [541, 304] width 63 height 21
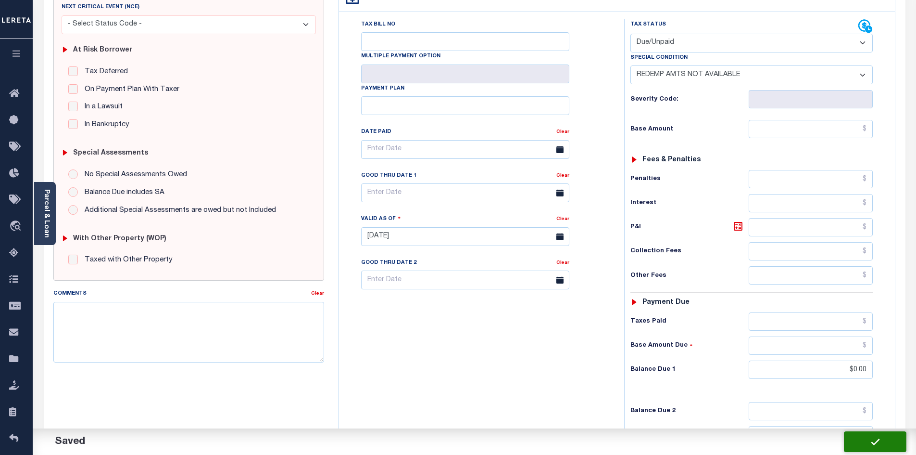
checkbox input "false"
type input "$0"
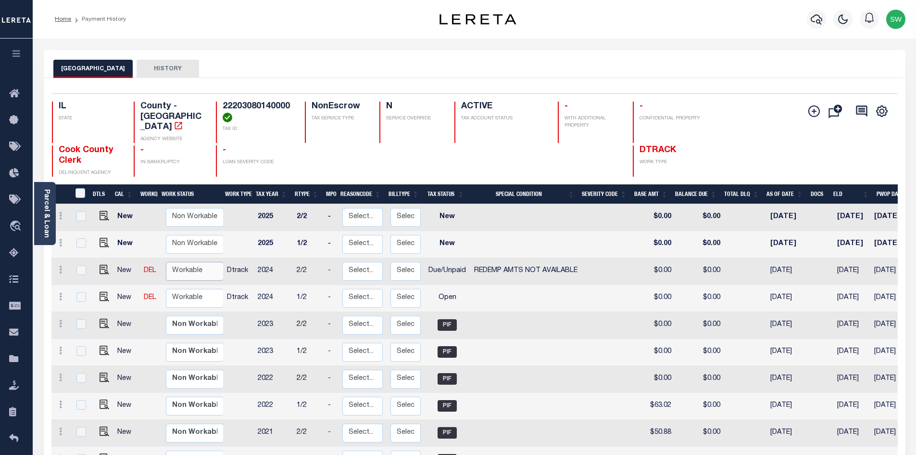
click at [191, 265] on select "Non Workable Workable" at bounding box center [195, 271] width 58 height 19
checkbox input "true"
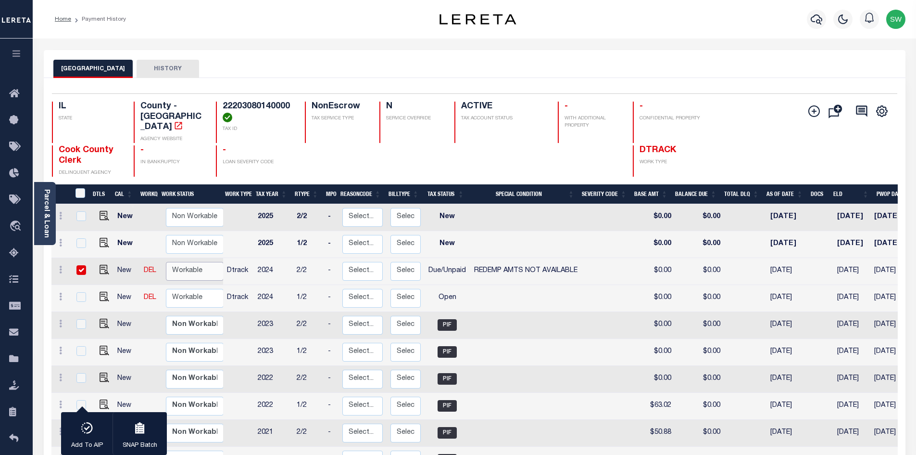
select select "true"
click at [166, 262] on select "Non Workable Workable" at bounding box center [195, 271] width 58 height 19
checkbox input "false"
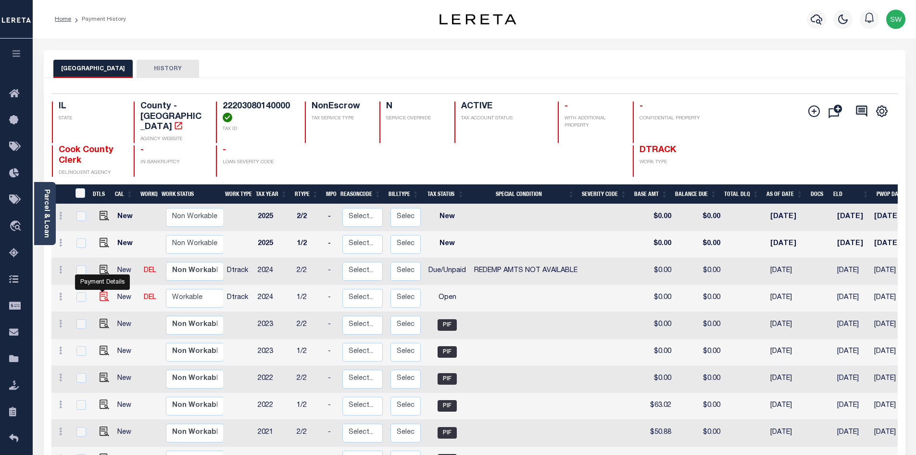
click at [105, 291] on img "" at bounding box center [105, 296] width 10 height 10
checkbox input "true"
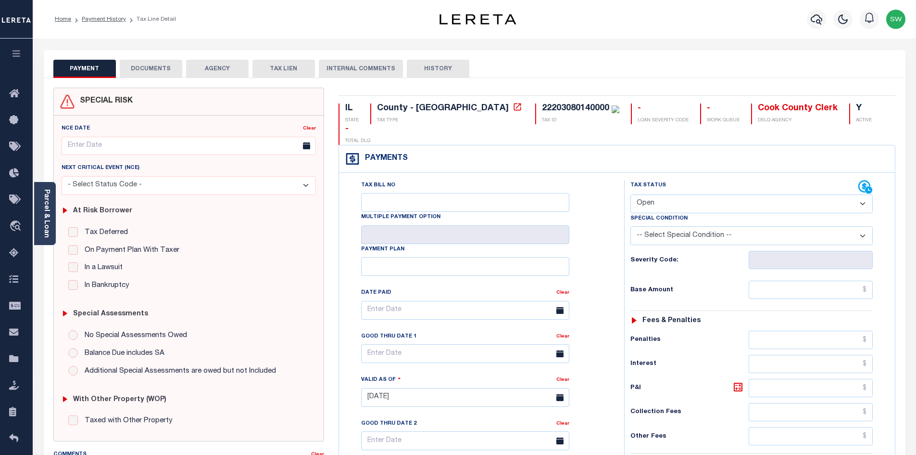
click at [862, 194] on select "- Select Status Code - Open Due/Unpaid Paid Incomplete No Tax Due Internal Refu…" at bounding box center [752, 203] width 242 height 19
select select "PYD"
click at [631, 194] on select "- Select Status Code - Open Due/Unpaid Paid Incomplete No Tax Due Internal Refu…" at bounding box center [752, 203] width 242 height 19
type input "[DATE]"
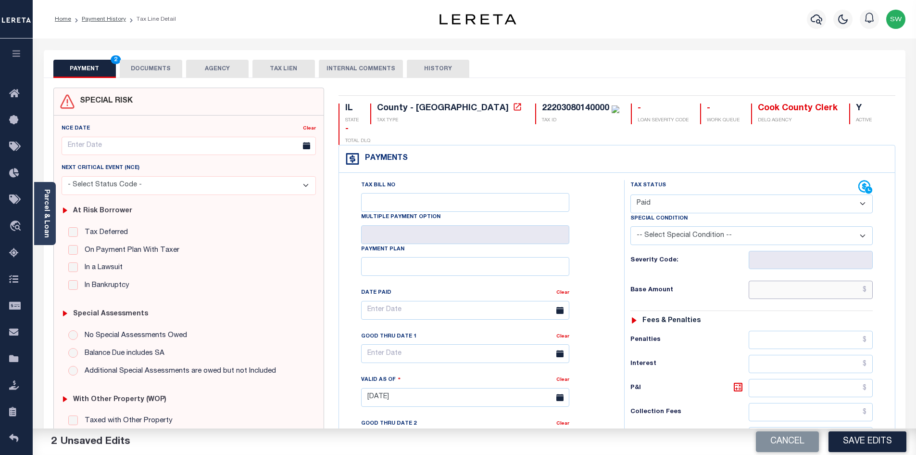
click at [782, 280] on input "text" at bounding box center [811, 289] width 125 height 18
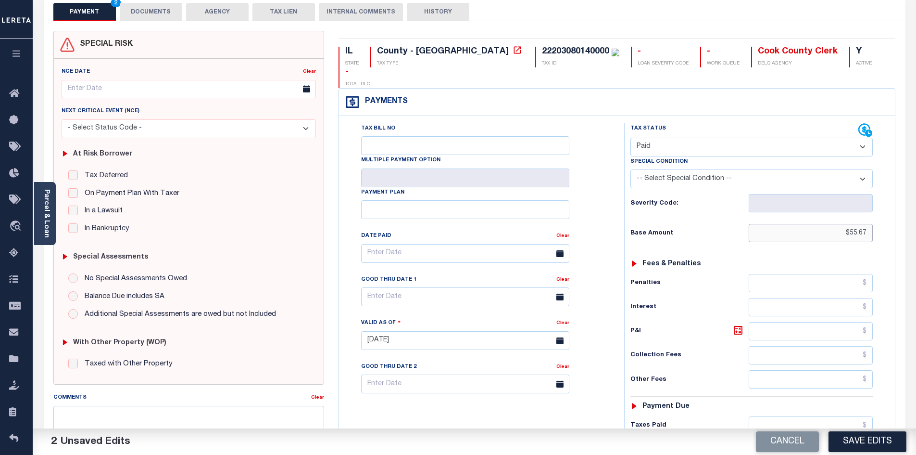
scroll to position [73, 0]
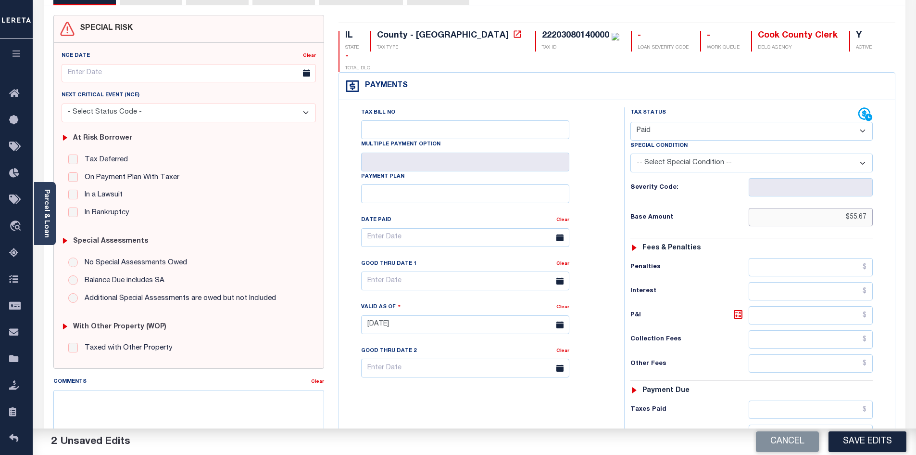
type input "$55.67"
click at [797, 400] on input "text" at bounding box center [811, 409] width 125 height 18
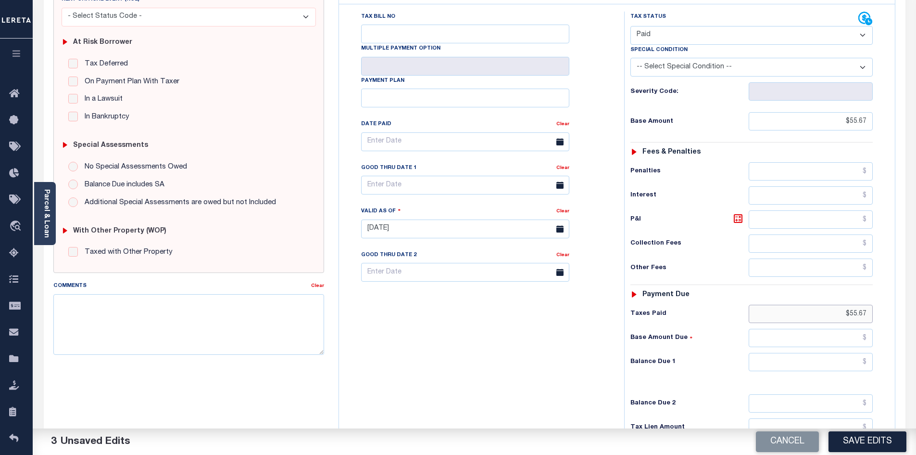
scroll to position [175, 0]
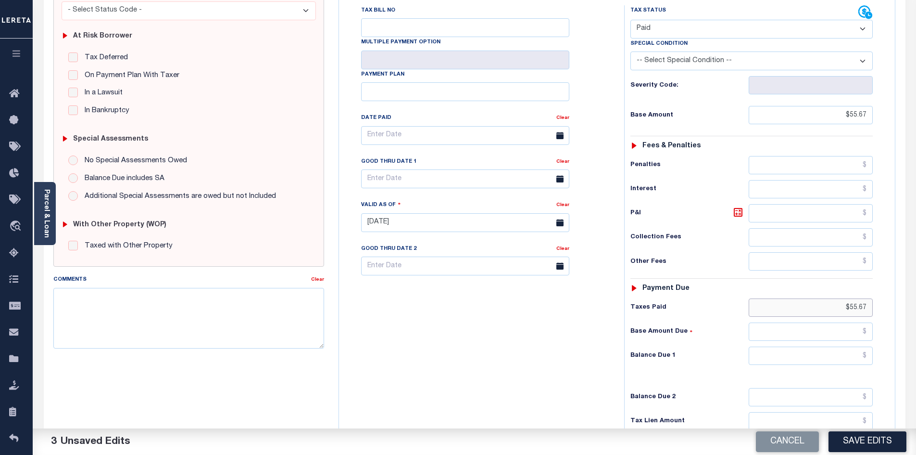
type input "$55.67"
click at [841, 346] on input "text" at bounding box center [811, 355] width 125 height 18
type input "$0.00"
drag, startPoint x: 518, startPoint y: 348, endPoint x: 707, endPoint y: 296, distance: 196.2
click at [530, 344] on div "Tax Bill No Multiple Payment Option Payment Plan Clear" at bounding box center [480, 217] width 276 height 425
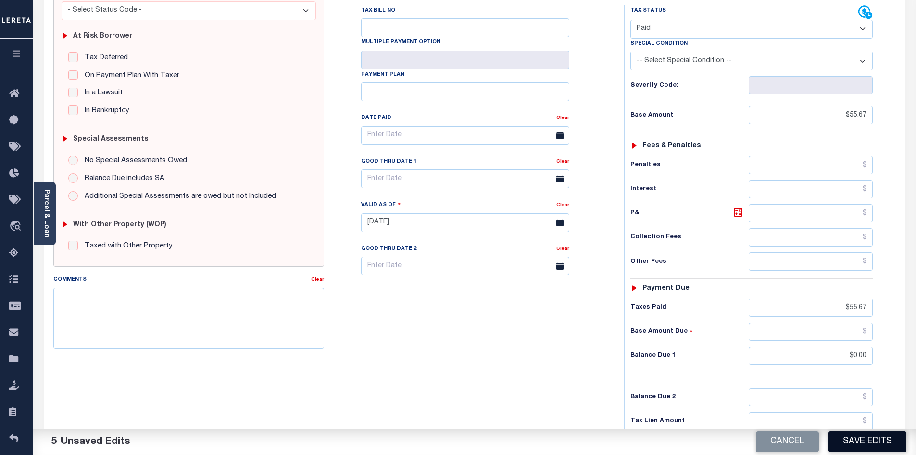
click at [872, 439] on button "Save Edits" at bounding box center [868, 441] width 78 height 21
checkbox input "false"
type input "$55.67"
type input "$0"
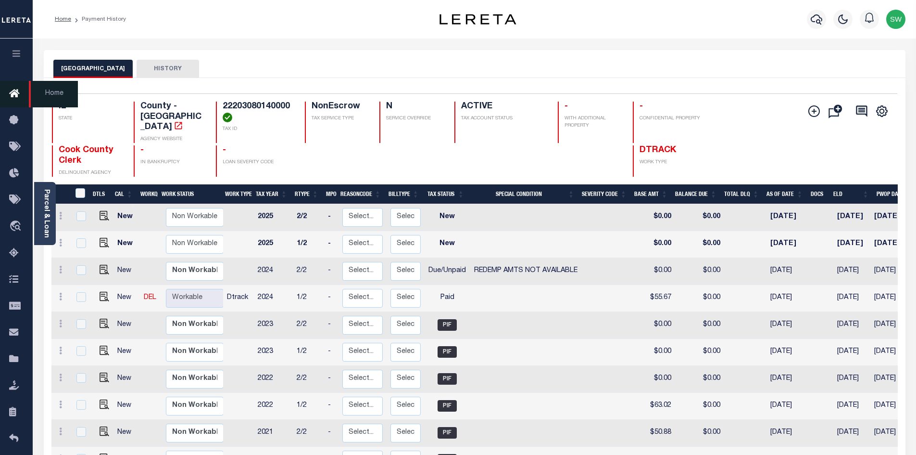
click at [15, 98] on icon at bounding box center [16, 94] width 15 height 12
